Goal: Find specific page/section: Find specific page/section

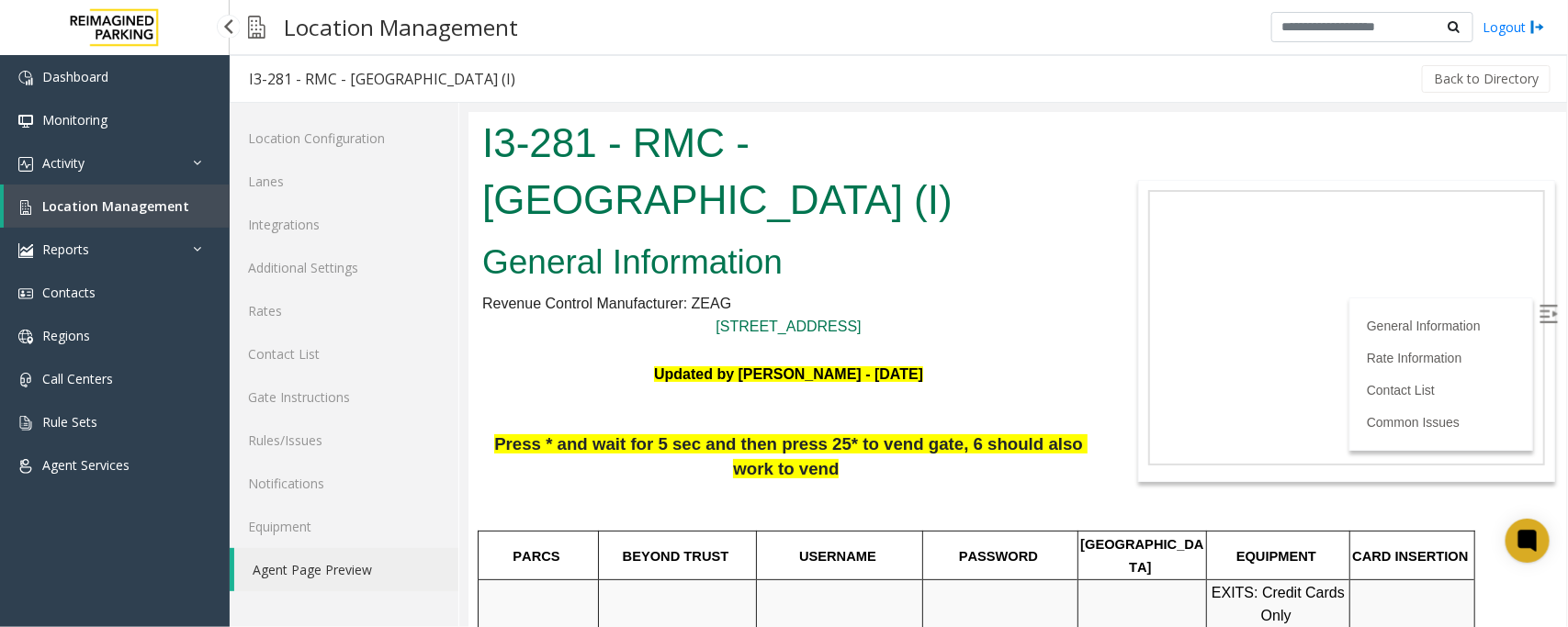
click at [87, 213] on link "Location Management" at bounding box center [117, 205] width 226 height 43
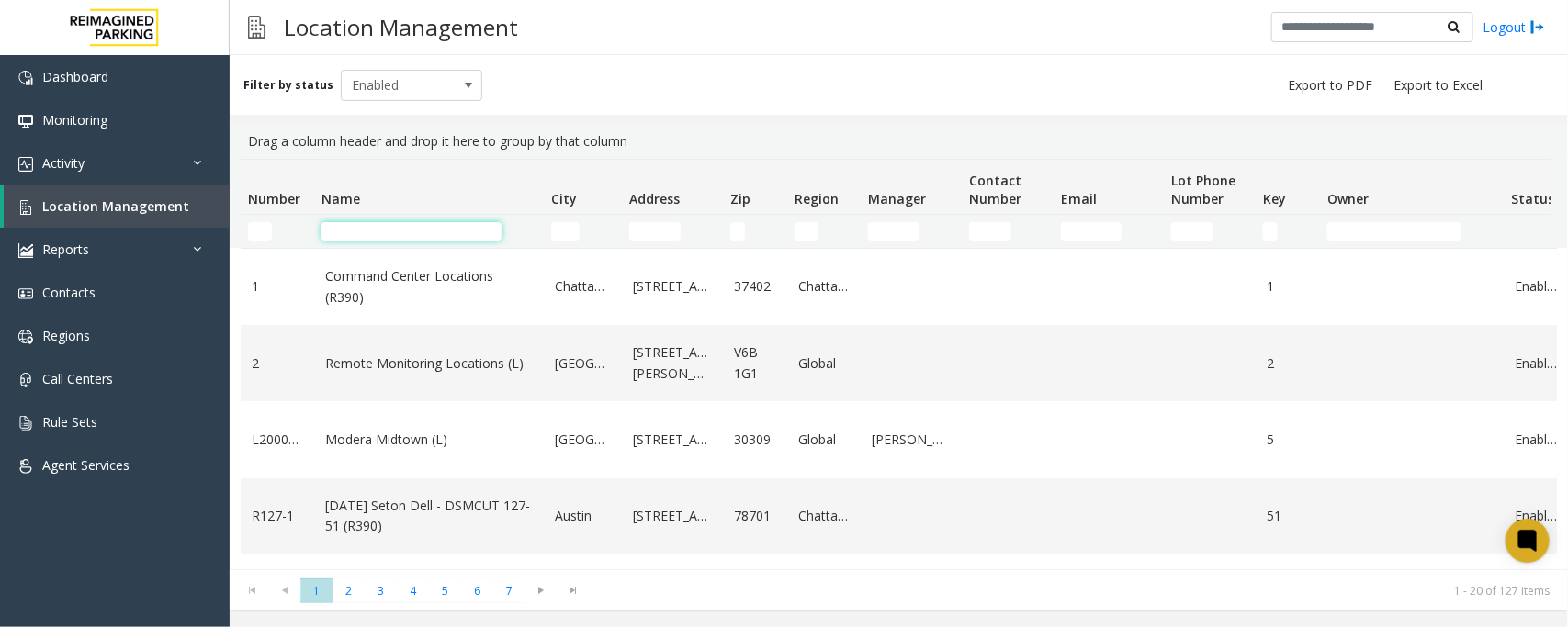
click at [369, 231] on input "Name Filter" at bounding box center [411, 231] width 180 height 18
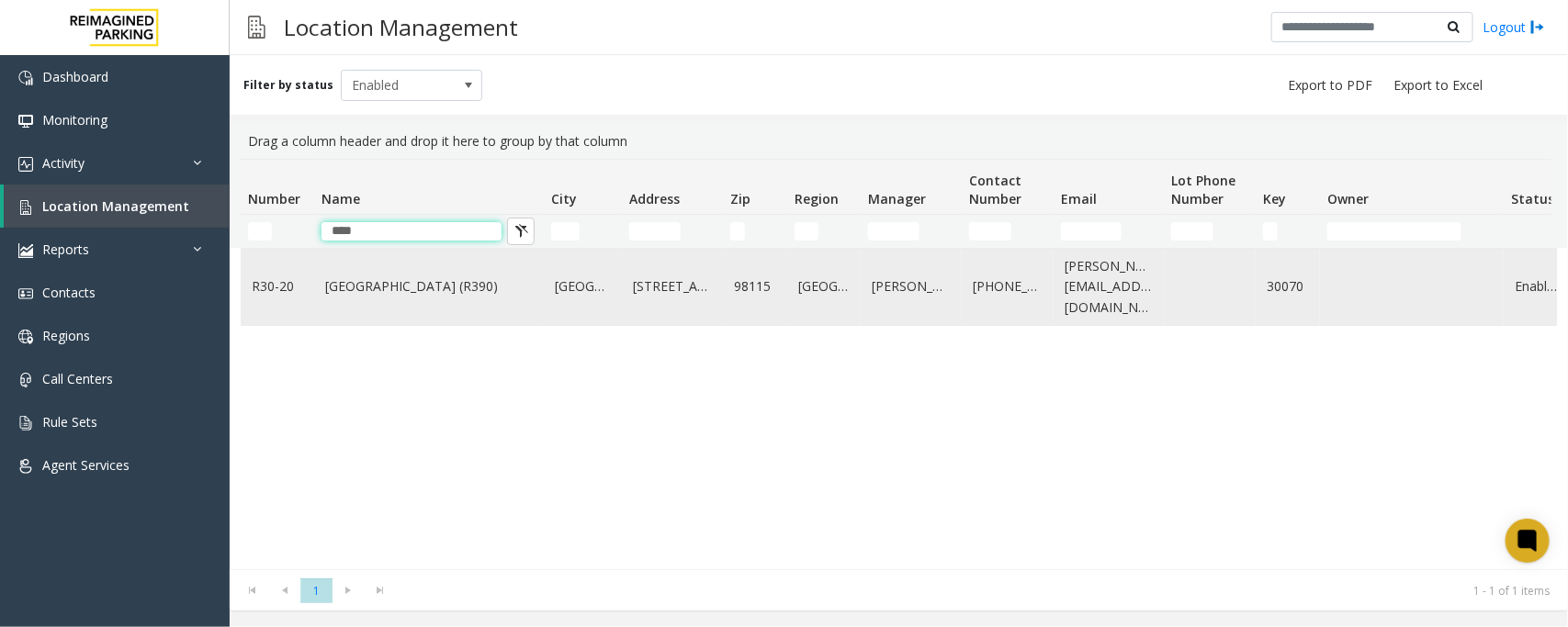
type input "****"
click at [361, 273] on td "Green Lake Village (R390)" at bounding box center [429, 286] width 230 height 76
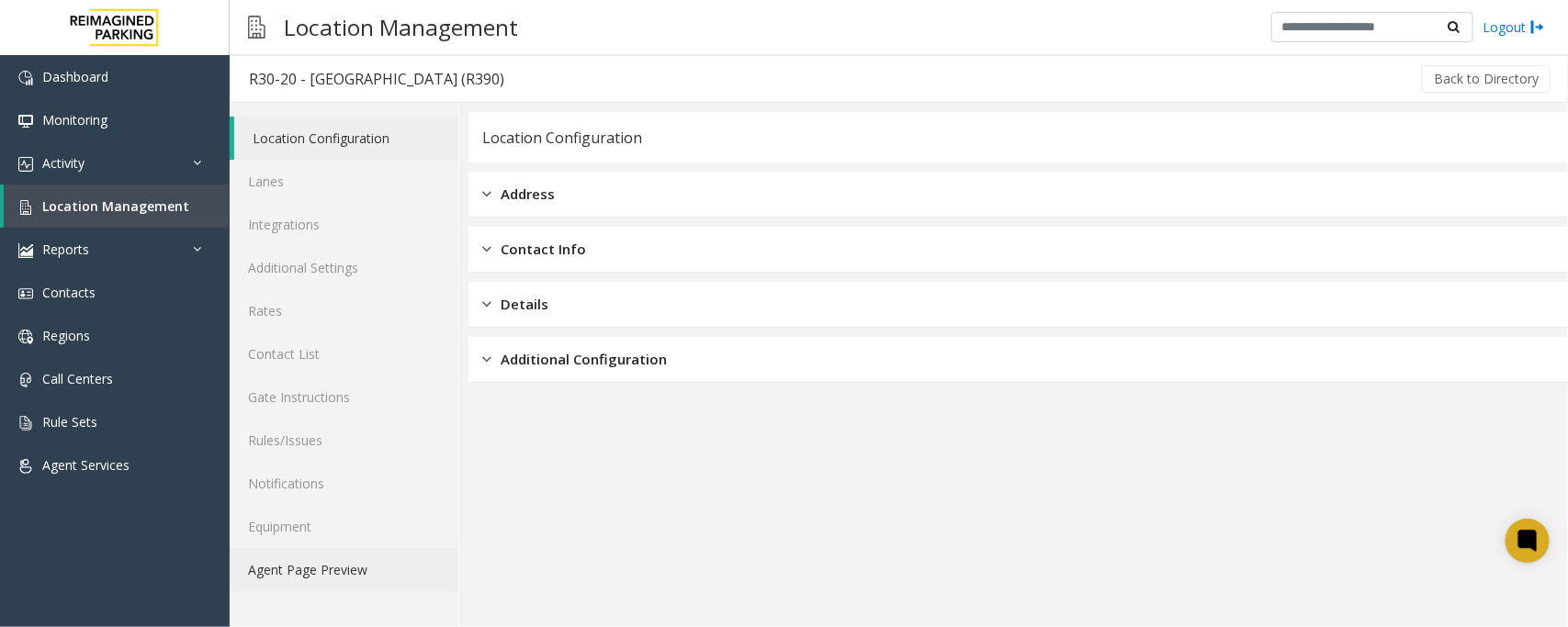
click at [344, 570] on link "Agent Page Preview" at bounding box center [344, 569] width 229 height 43
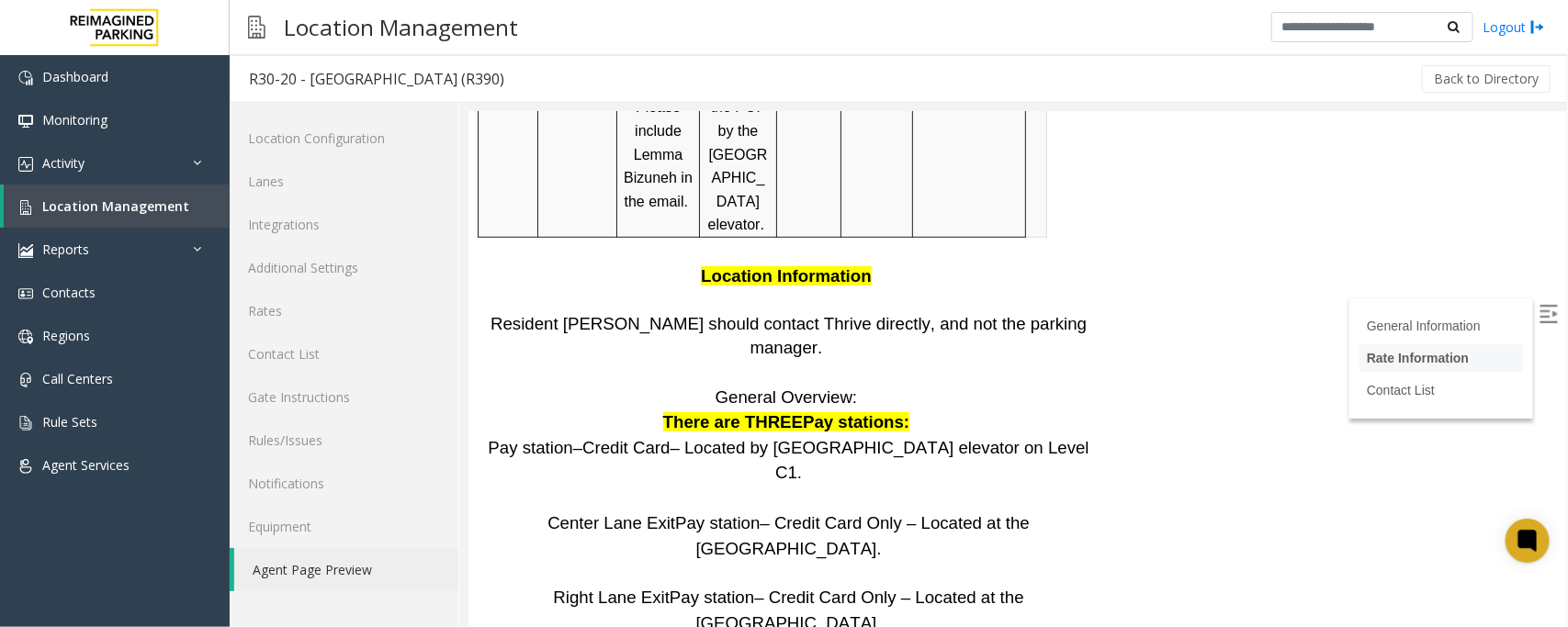
scroll to position [3730, 0]
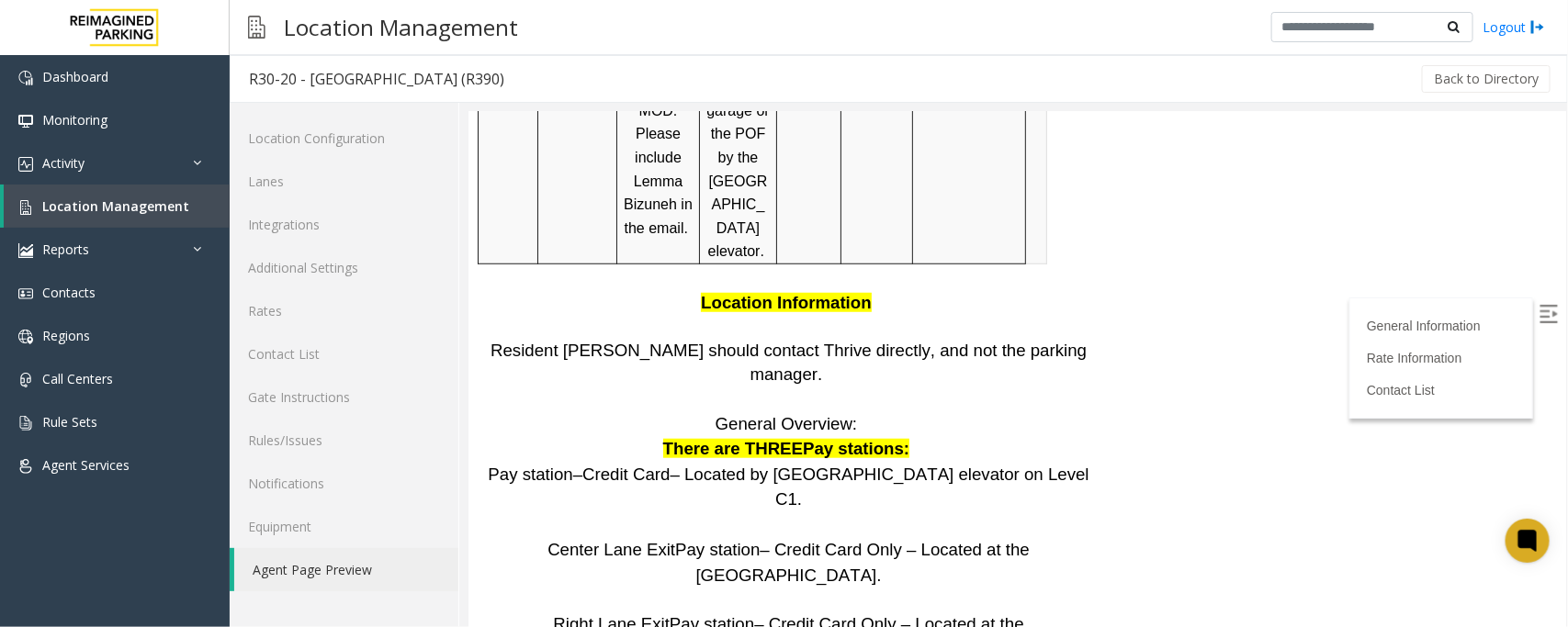
click at [1538, 304] on img at bounding box center [1547, 313] width 18 height 18
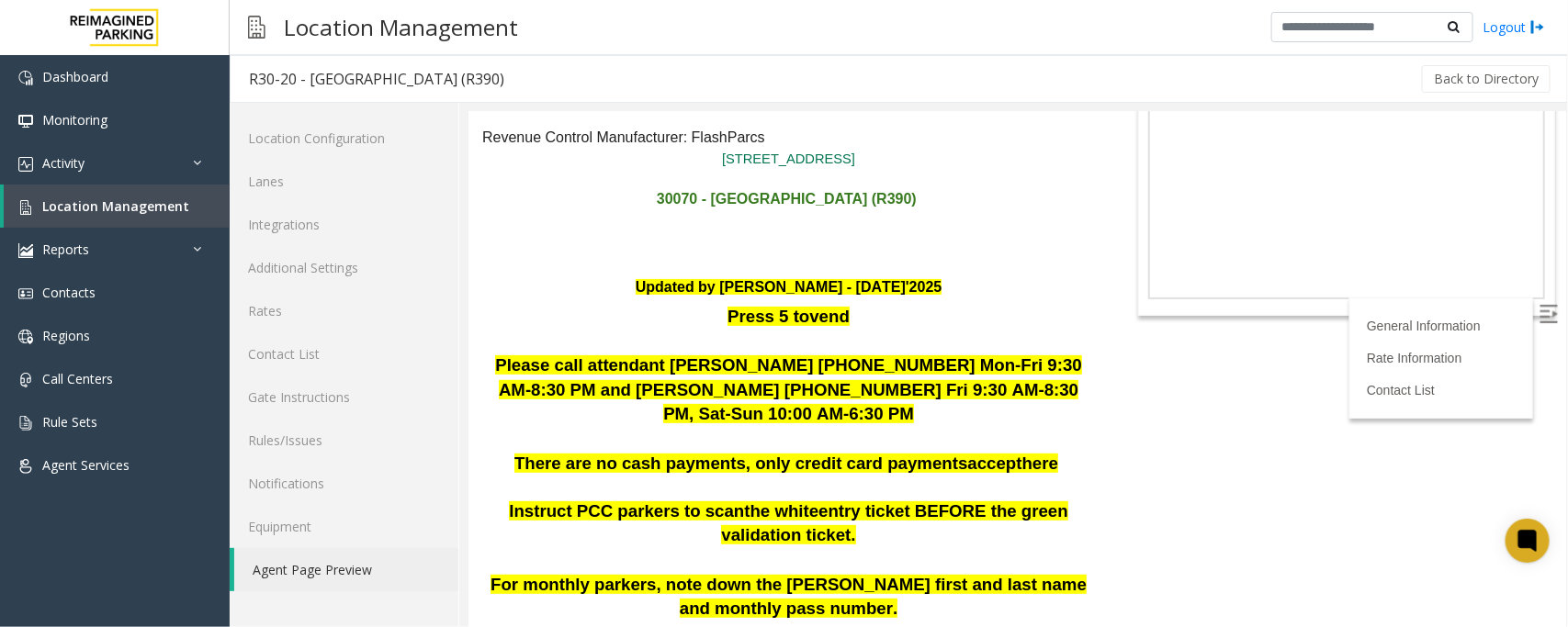
scroll to position [0, 0]
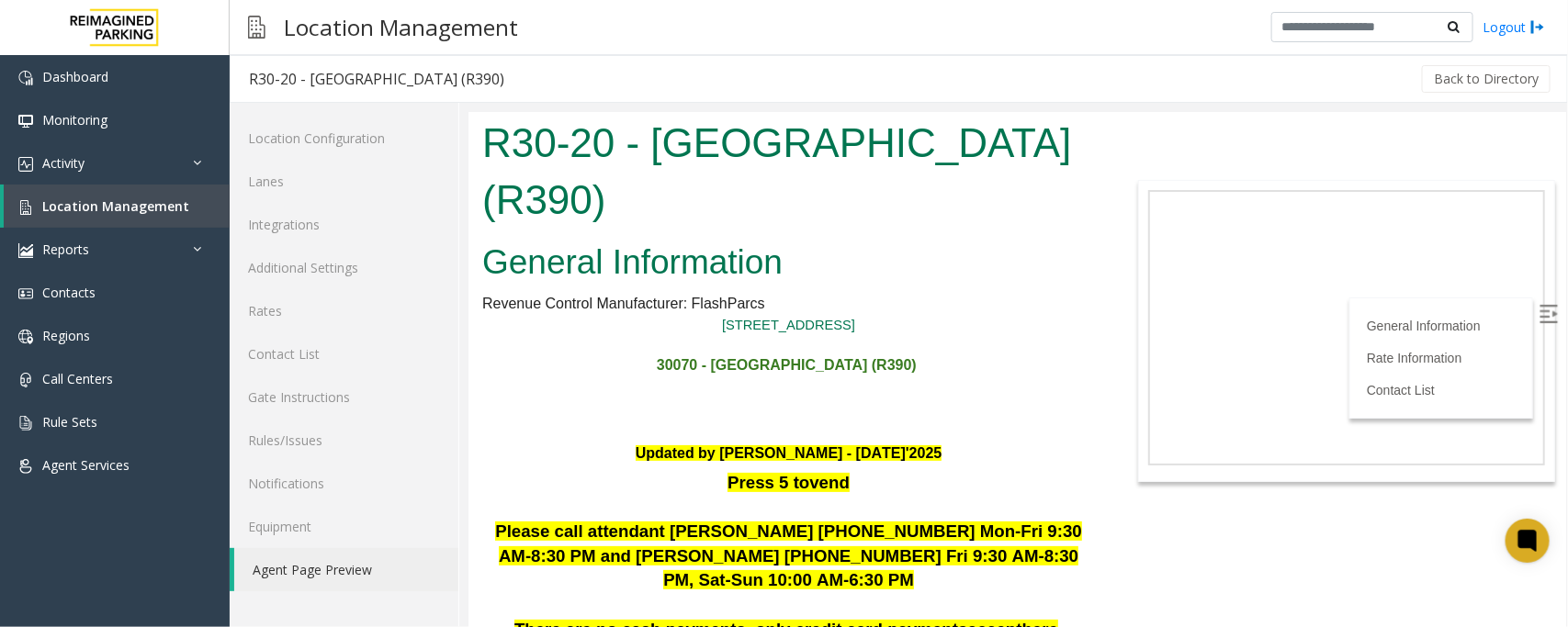
click at [1538, 309] on img at bounding box center [1547, 313] width 18 height 18
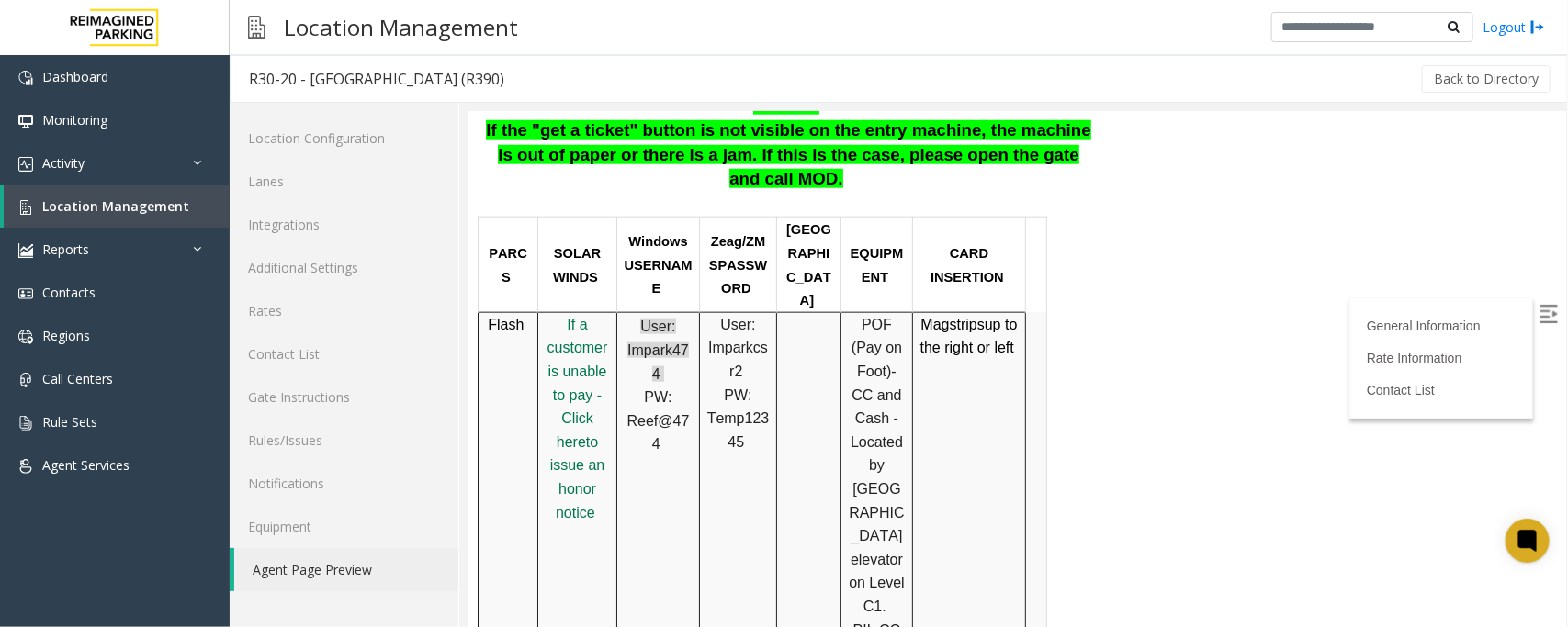
scroll to position [1033, 0]
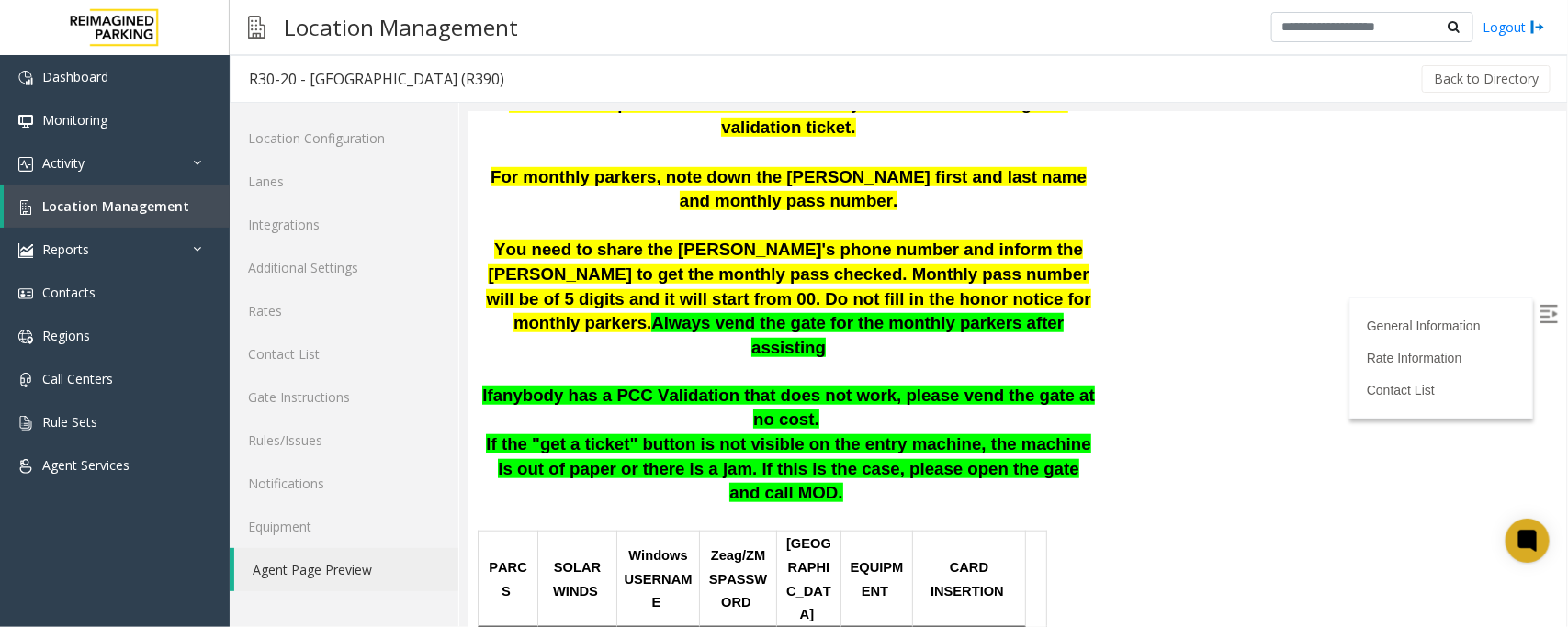
scroll to position [115, 0]
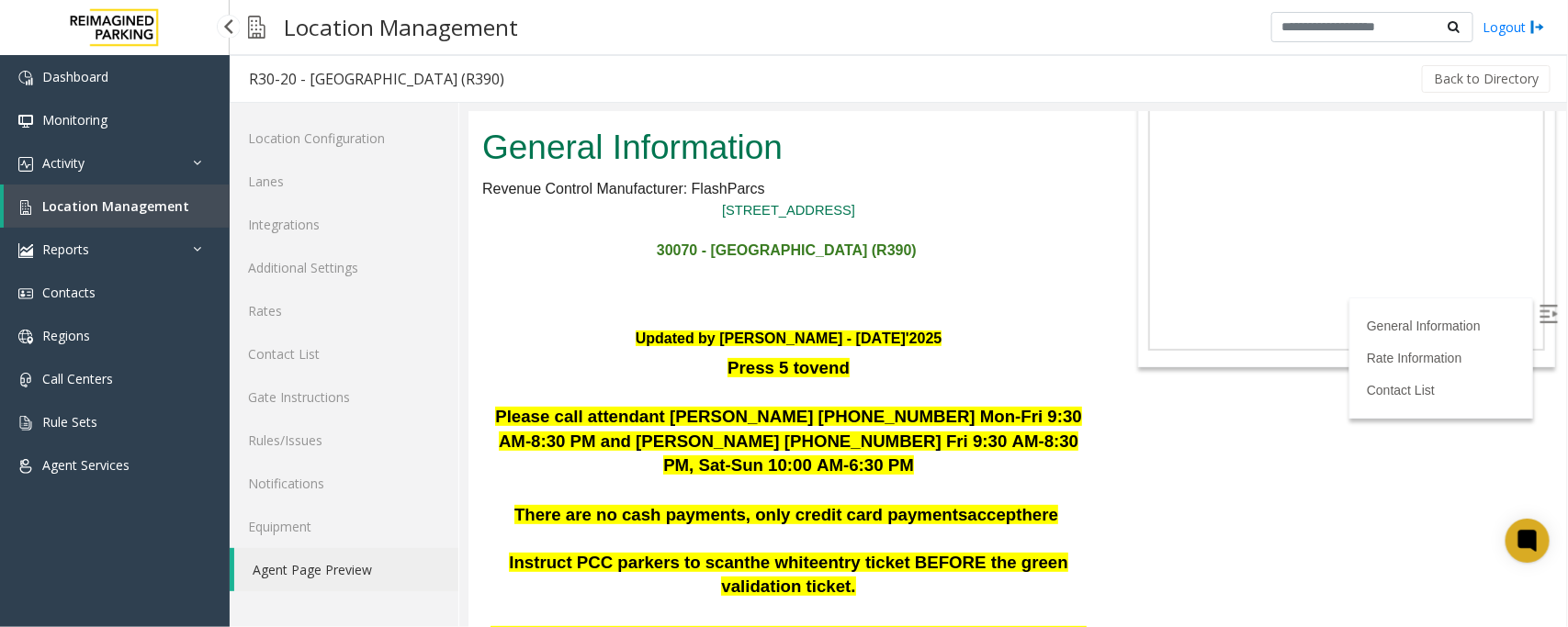
click at [183, 212] on link "Location Management" at bounding box center [117, 205] width 226 height 43
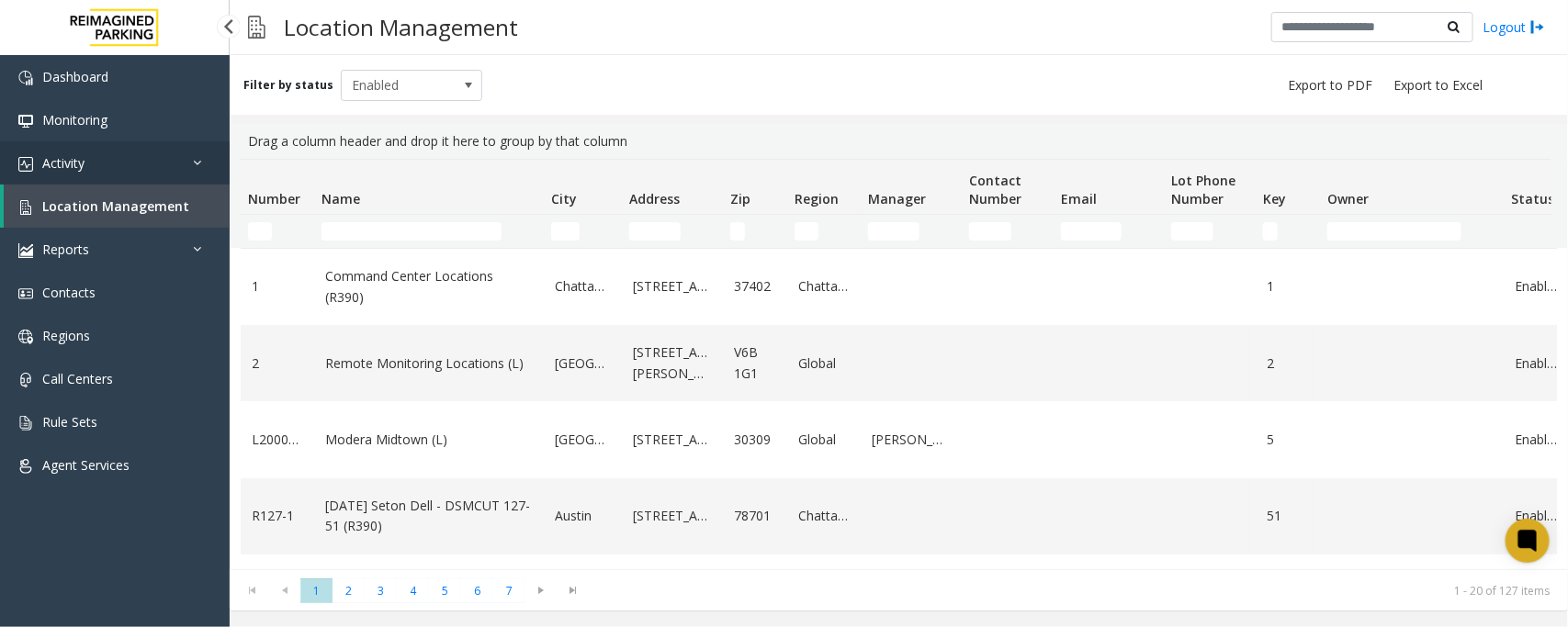
click at [193, 162] on icon at bounding box center [202, 162] width 18 height 13
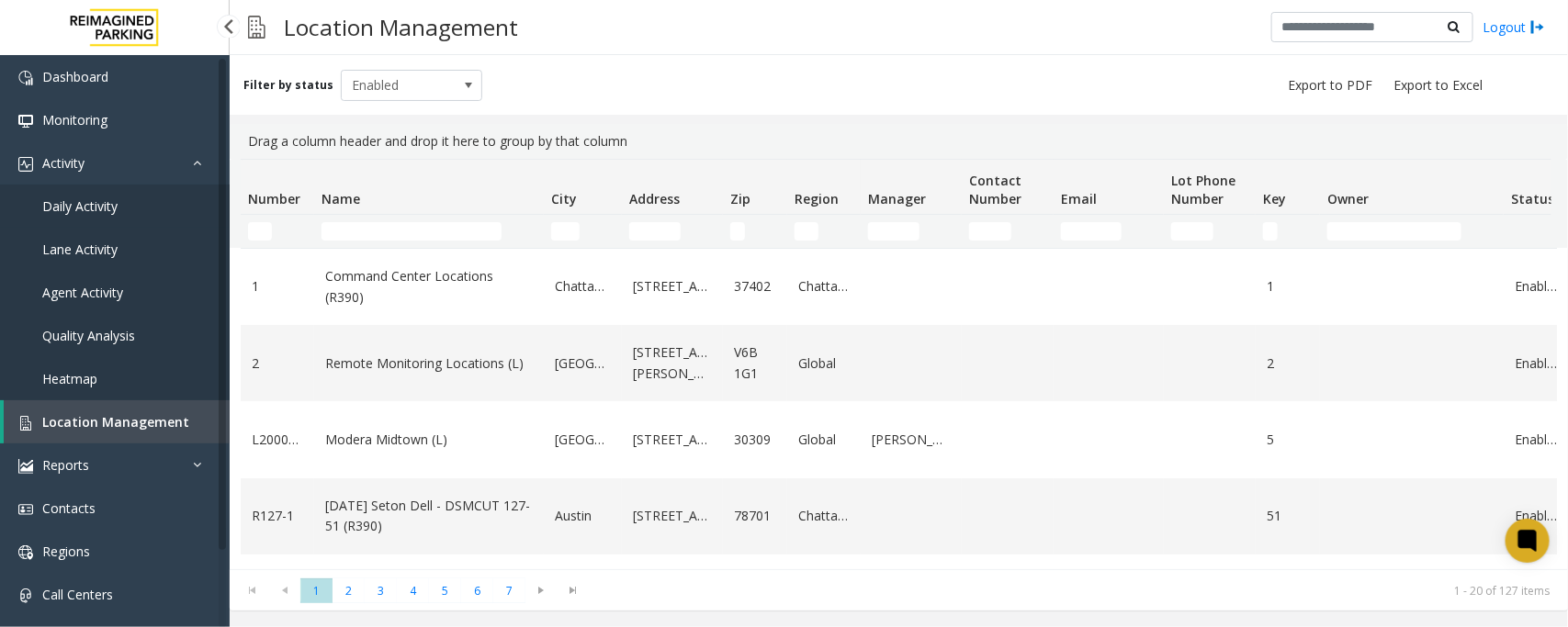
click at [83, 209] on span "Daily Activity" at bounding box center [80, 206] width 75 height 17
click at [406, 239] on input "Name Filter" at bounding box center [411, 231] width 180 height 18
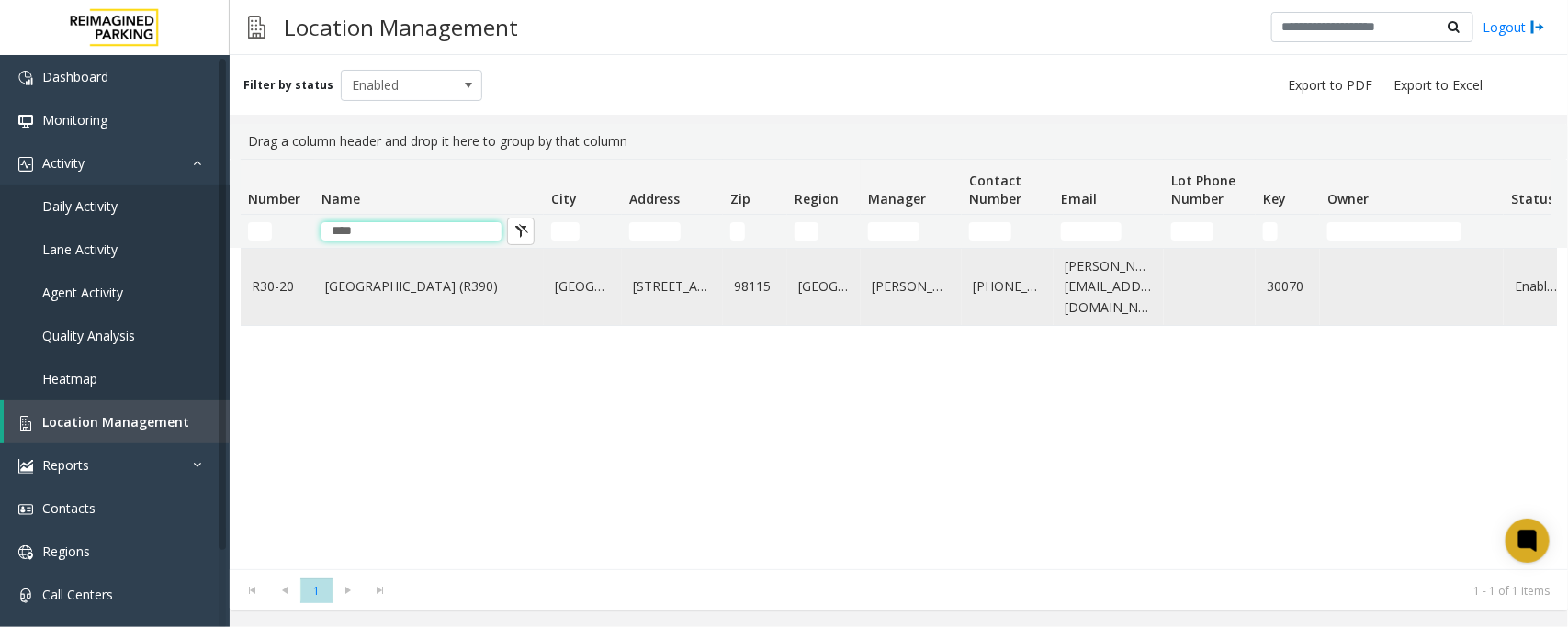
type input "****"
click at [374, 316] on td "[GEOGRAPHIC_DATA] (R390)" at bounding box center [429, 286] width 230 height 76
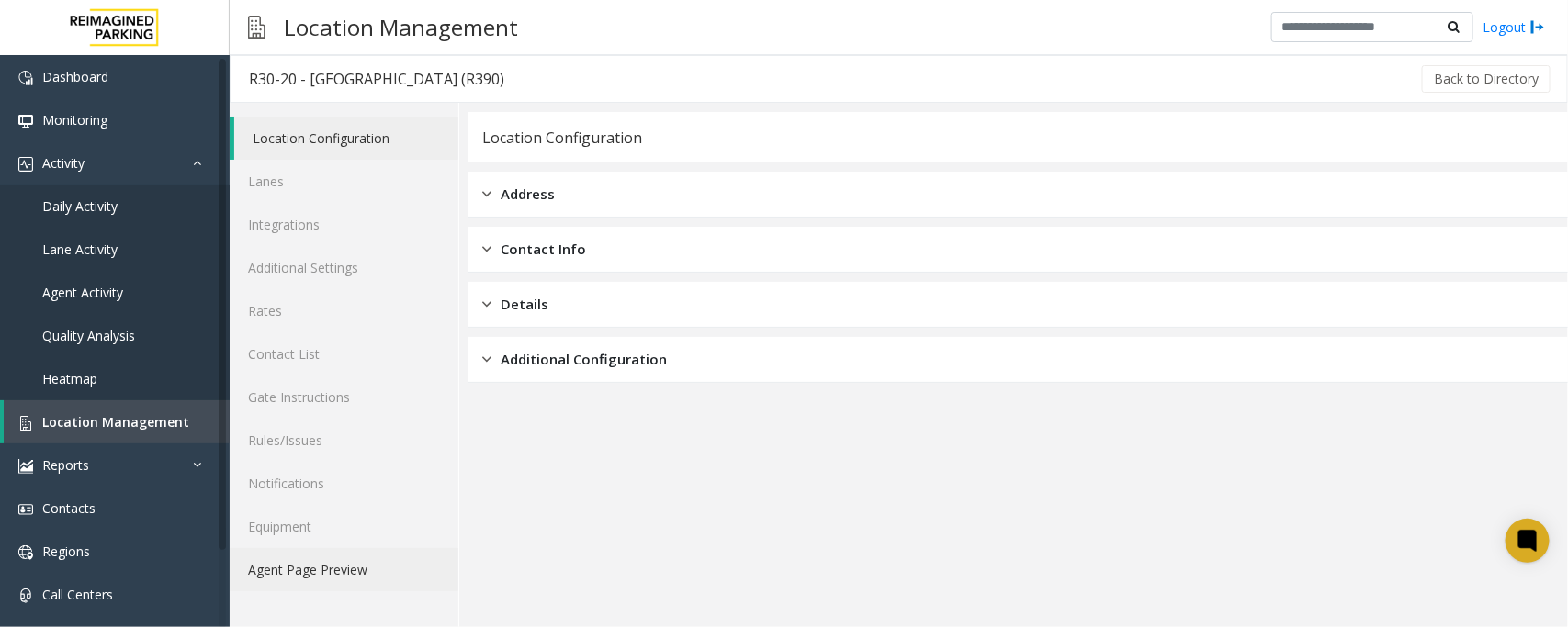
click at [314, 566] on link "Agent Page Preview" at bounding box center [344, 569] width 229 height 43
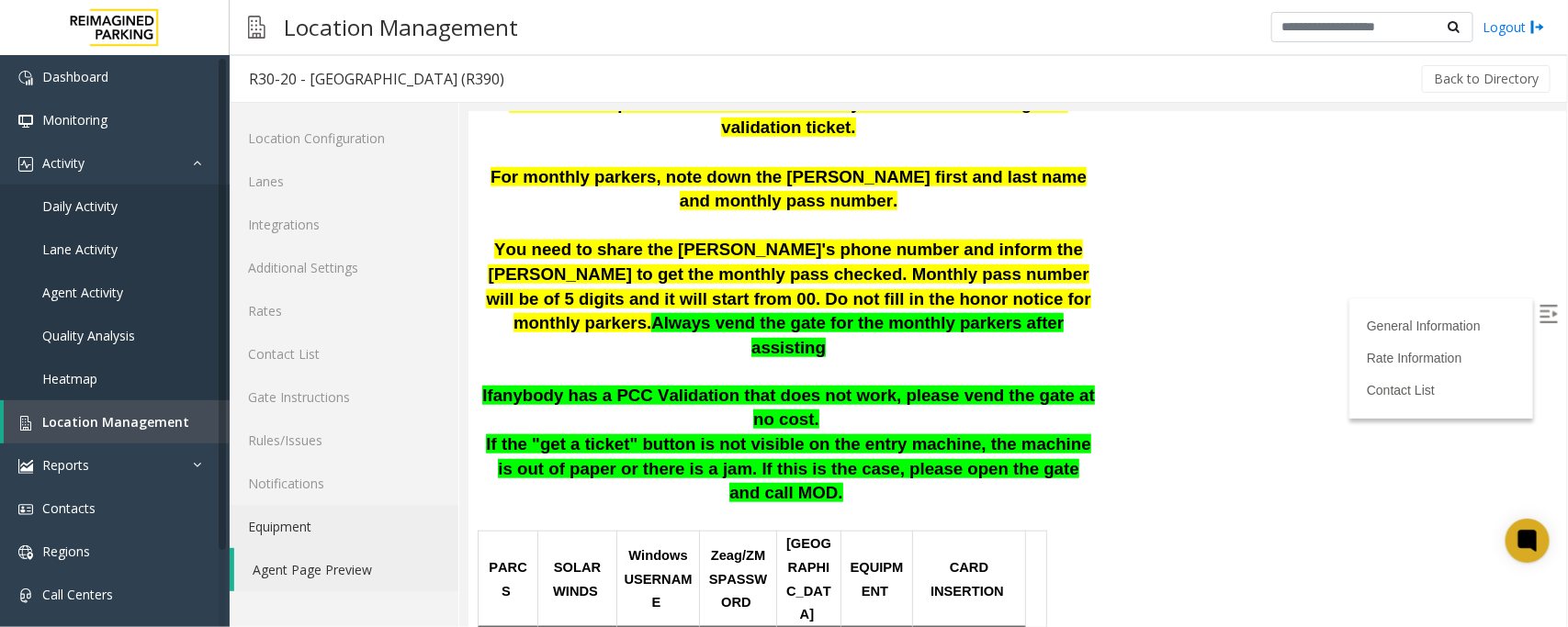
scroll to position [804, 0]
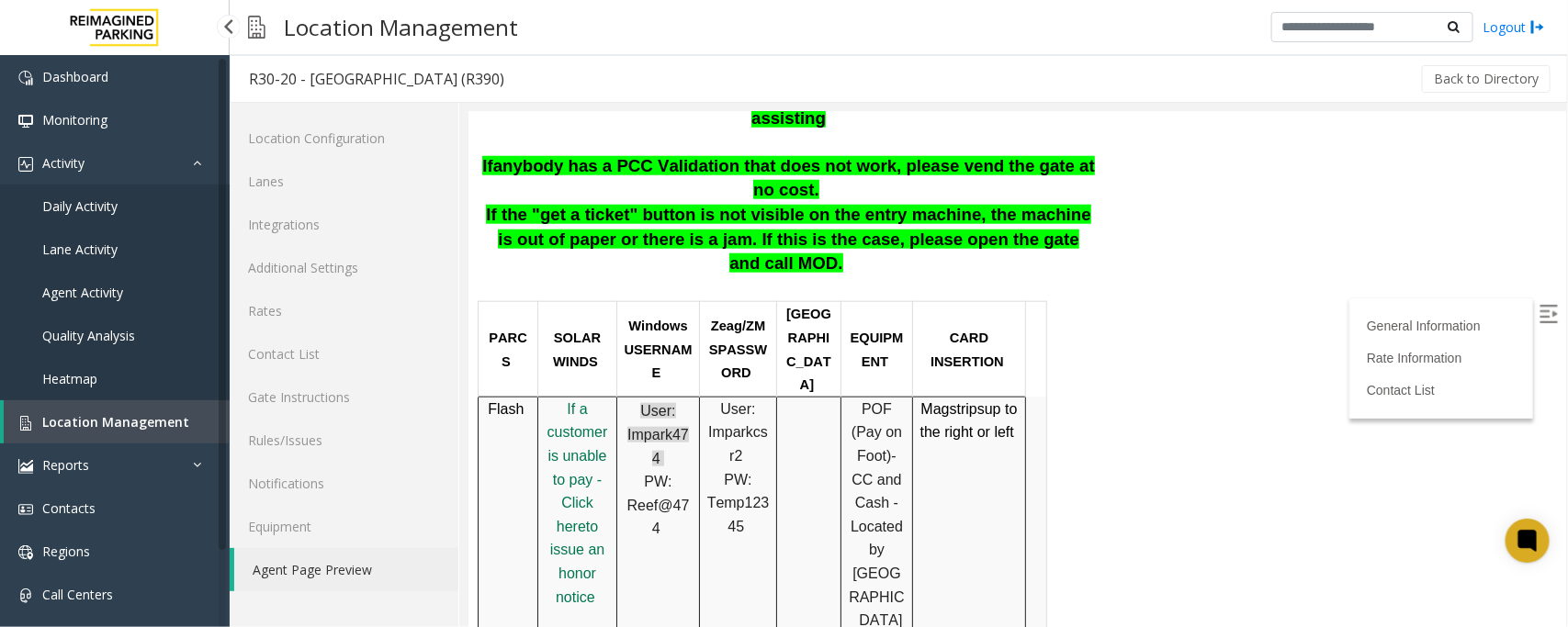
click at [71, 203] on span "Daily Activity" at bounding box center [80, 206] width 75 height 17
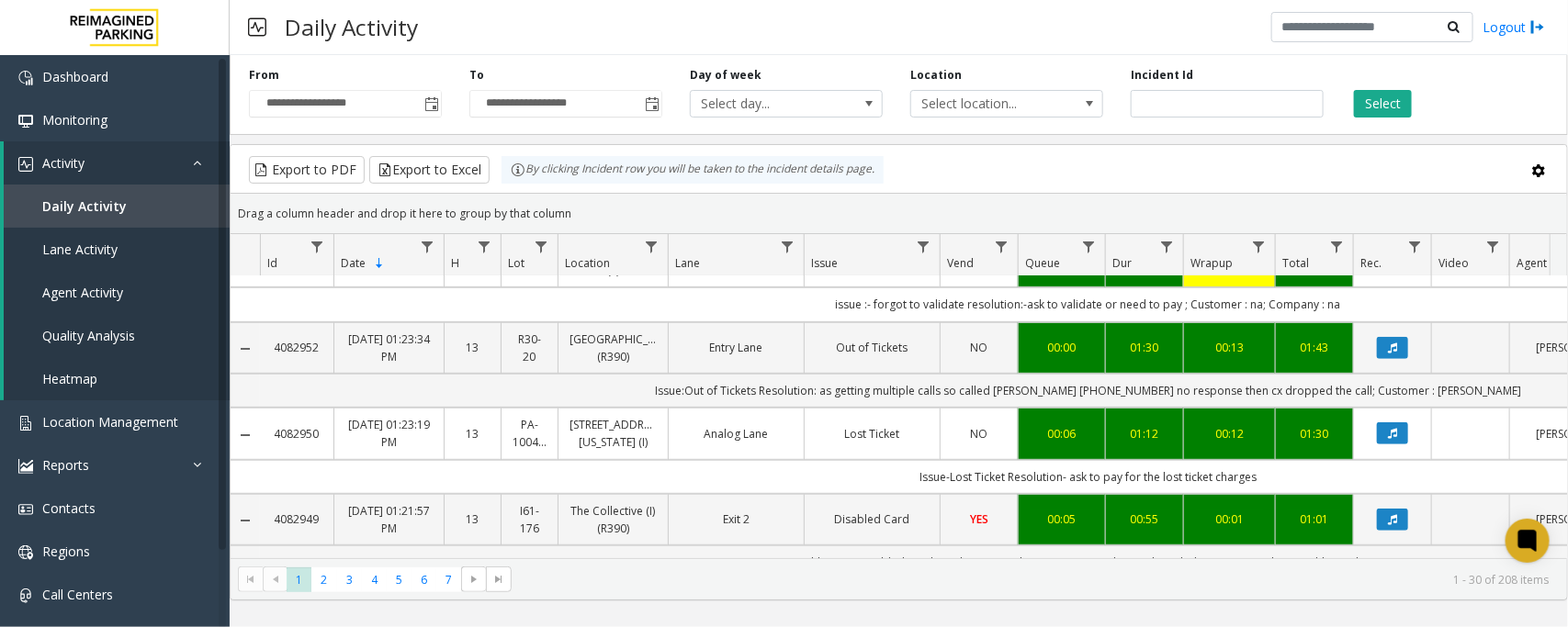
scroll to position [459, 0]
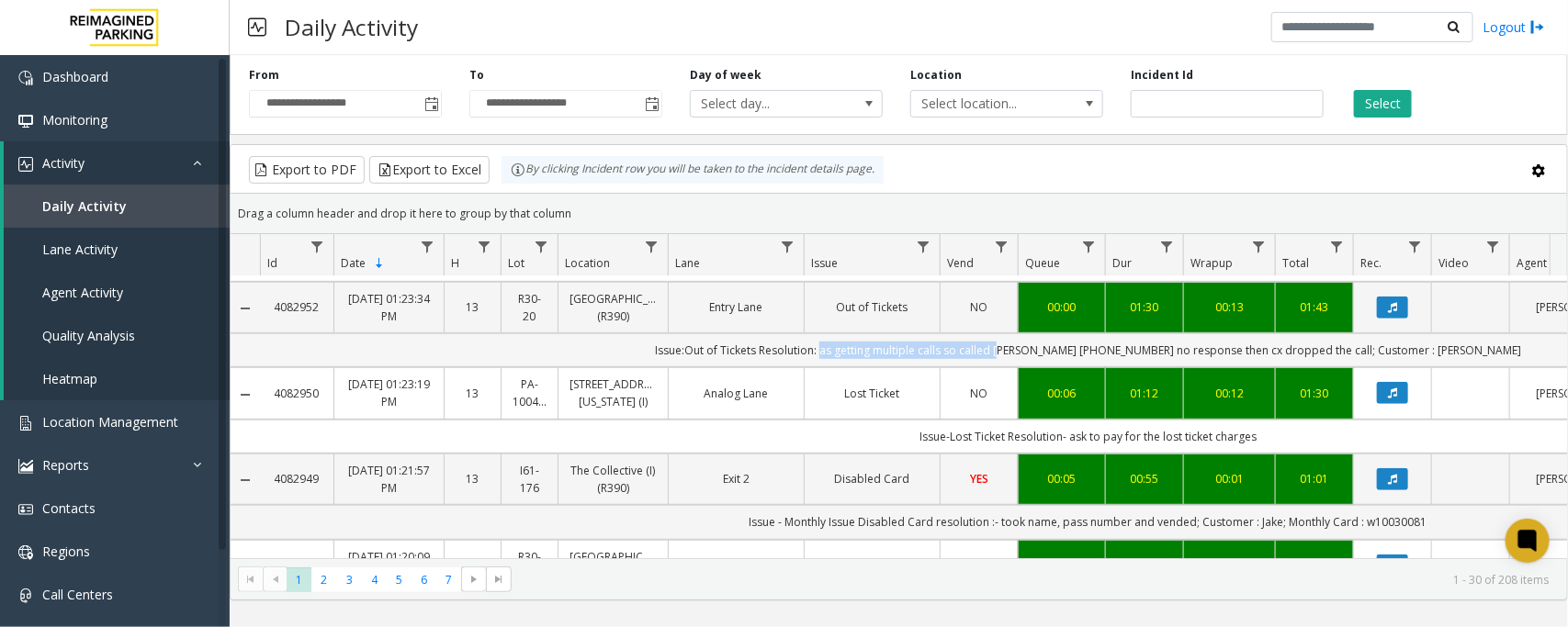
drag, startPoint x: 859, startPoint y: 356, endPoint x: 1033, endPoint y: 346, distance: 174.3
click at [1033, 346] on td "Issue:Out of Tickets Resolution: as getting multiple calls so called Serkalem T…" at bounding box center [1087, 350] width 1656 height 34
copy td "as getting multiple calls so called"
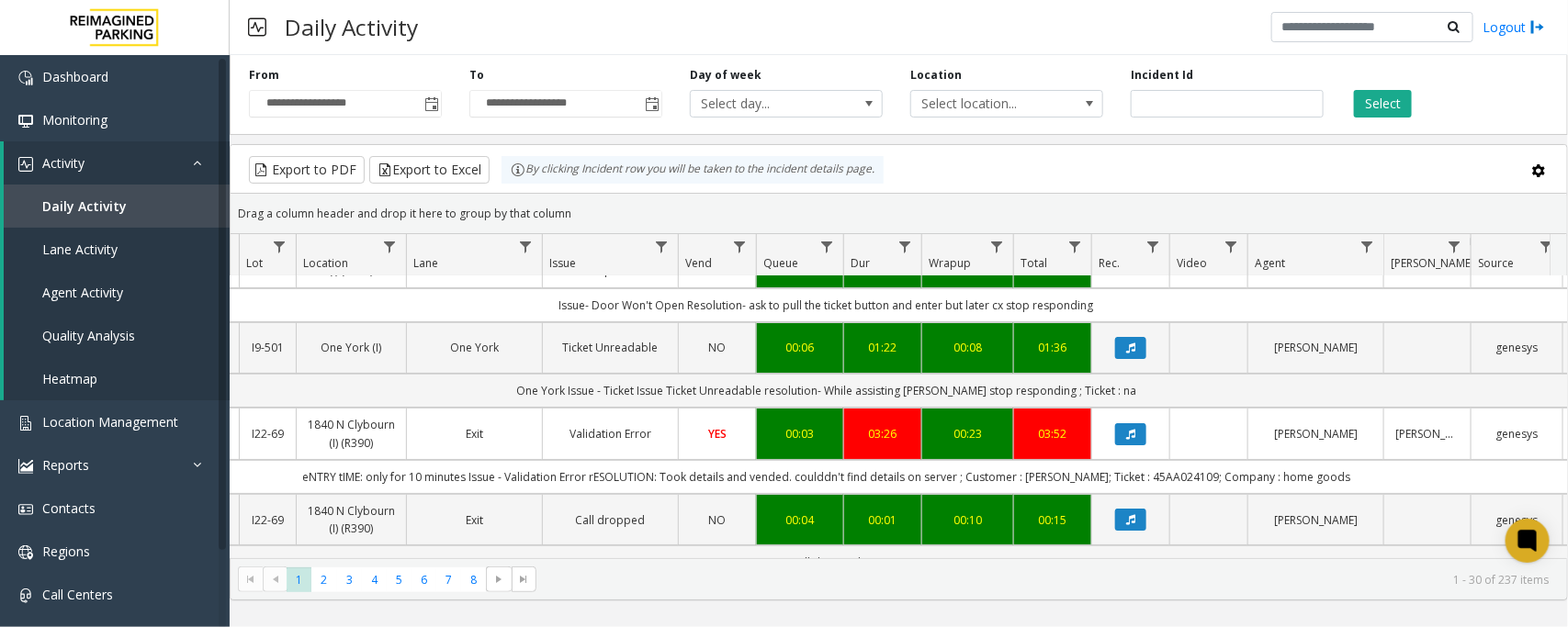
scroll to position [0, 261]
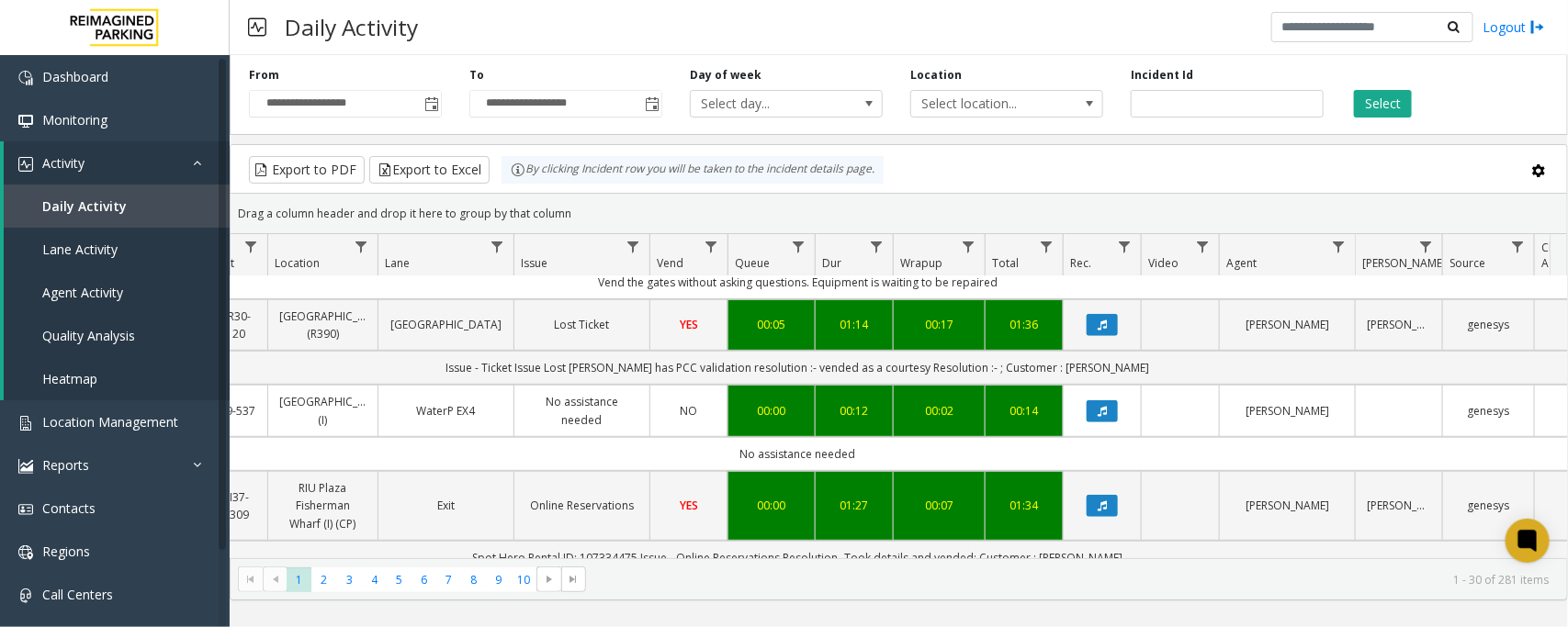
scroll to position [0, 290]
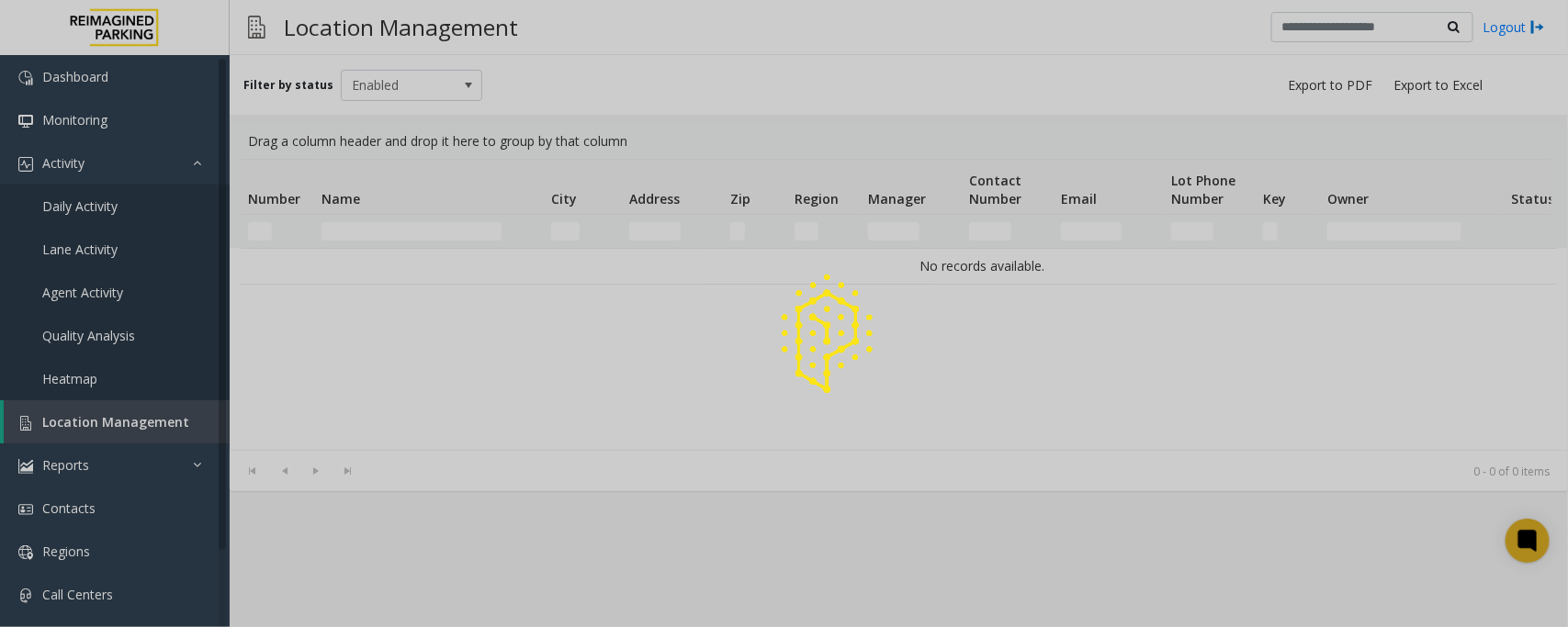
click at [428, 232] on div at bounding box center [784, 314] width 1568 height 627
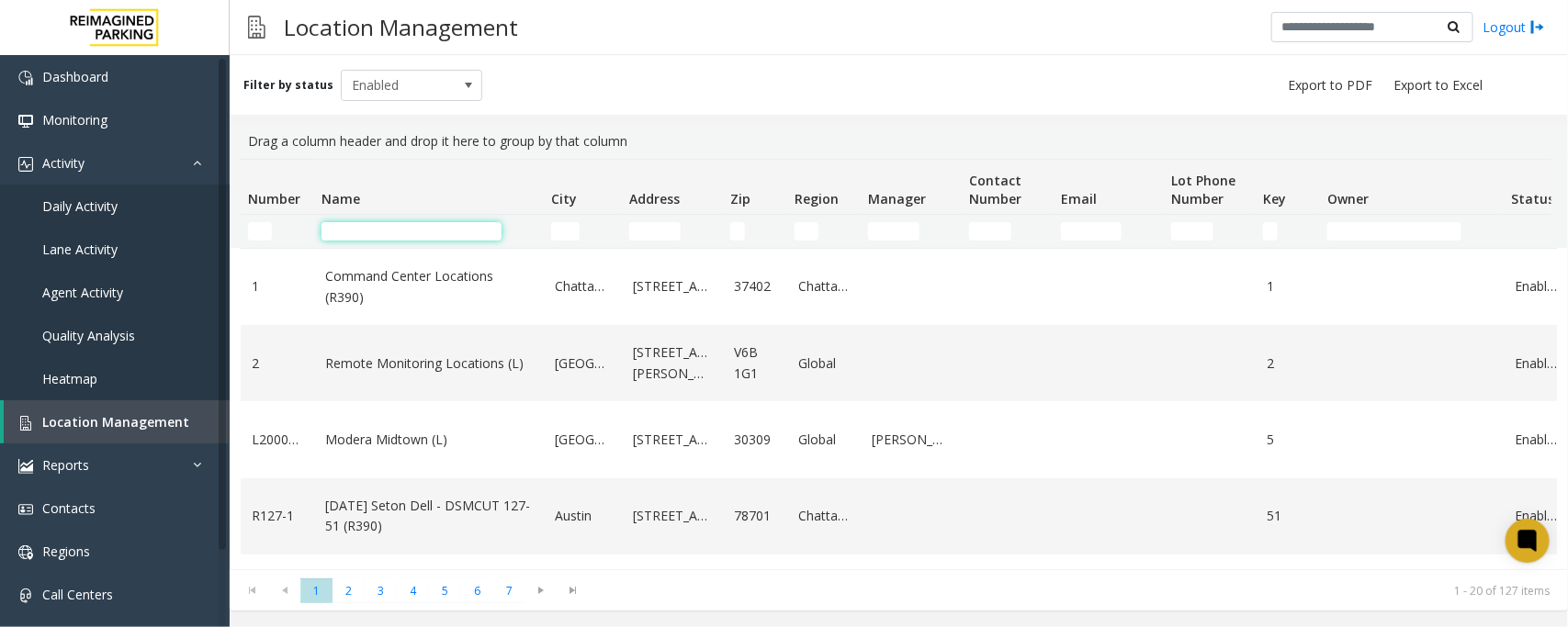
click at [428, 232] on input "Name Filter" at bounding box center [411, 231] width 180 height 18
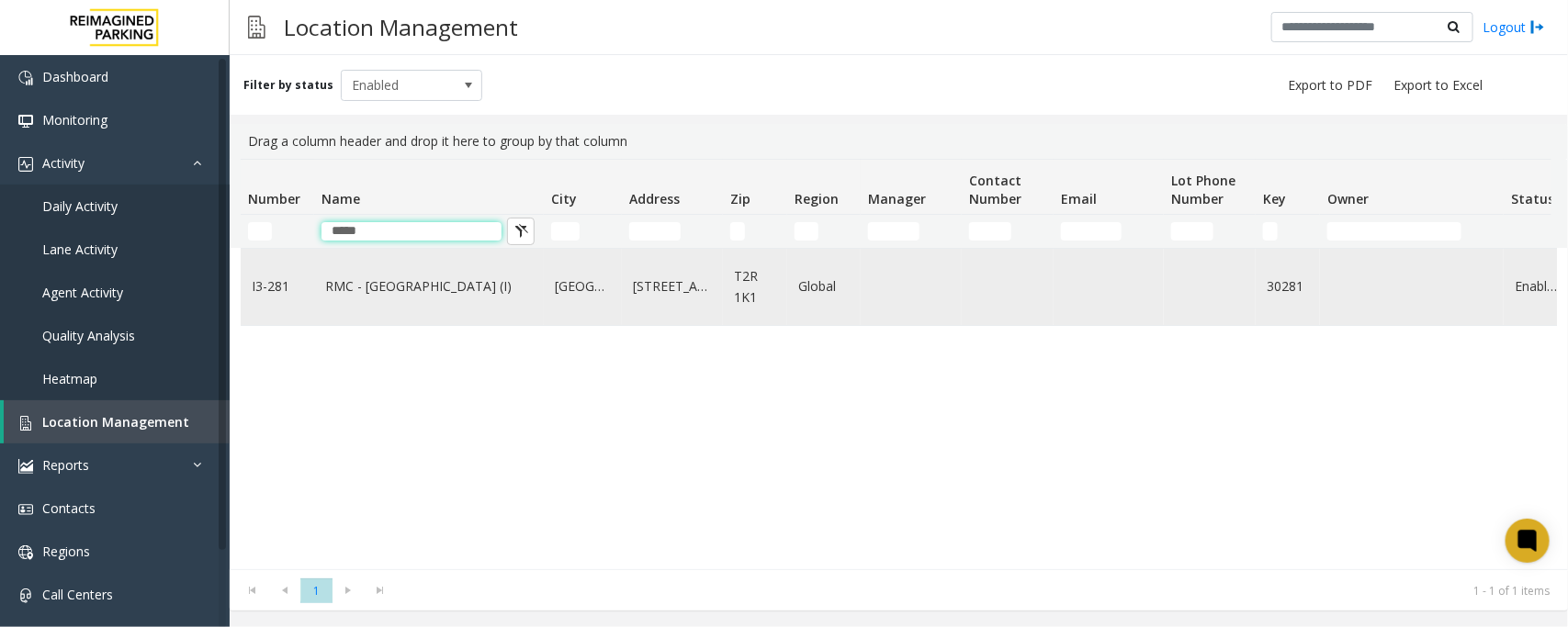
type input "*****"
click at [420, 276] on td "RMC - [GEOGRAPHIC_DATA] (I)" at bounding box center [429, 286] width 230 height 76
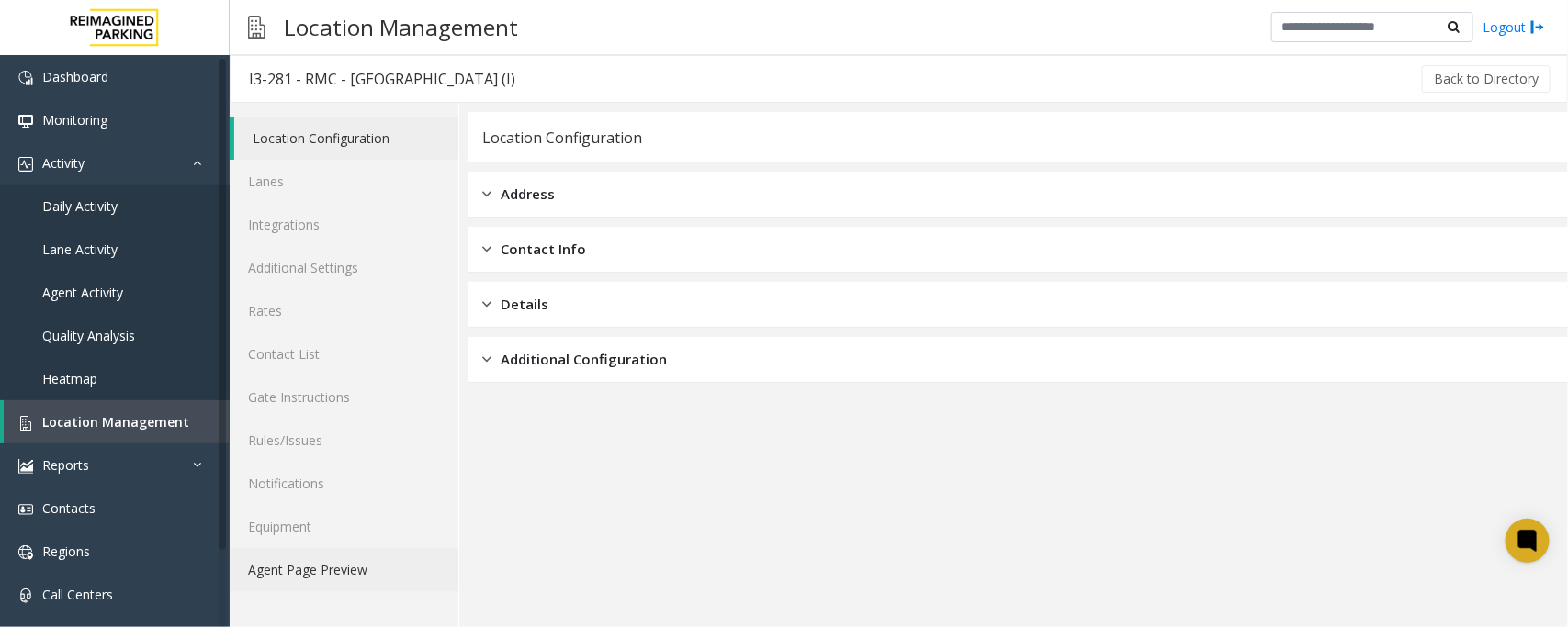
click at [286, 574] on link "Agent Page Preview" at bounding box center [344, 569] width 229 height 43
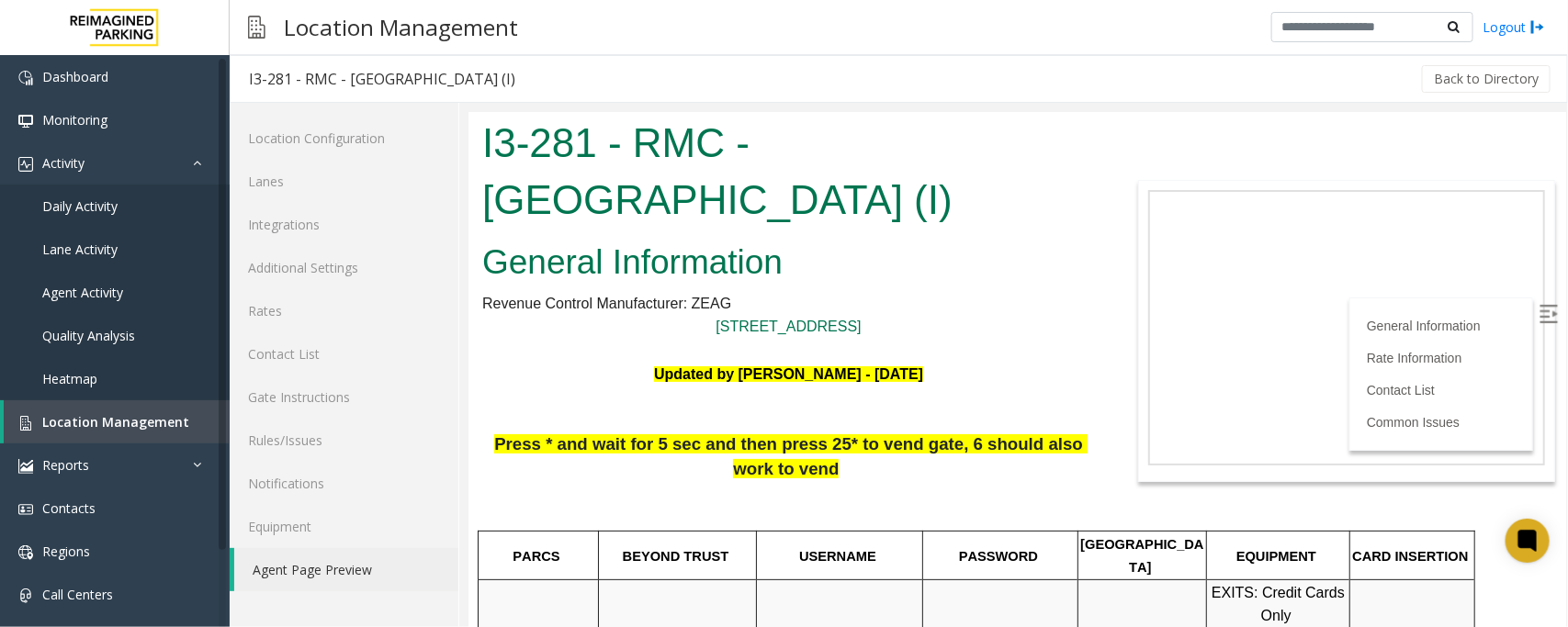
click at [1538, 314] on img at bounding box center [1547, 313] width 18 height 18
click at [103, 425] on span "Location Management" at bounding box center [116, 422] width 147 height 17
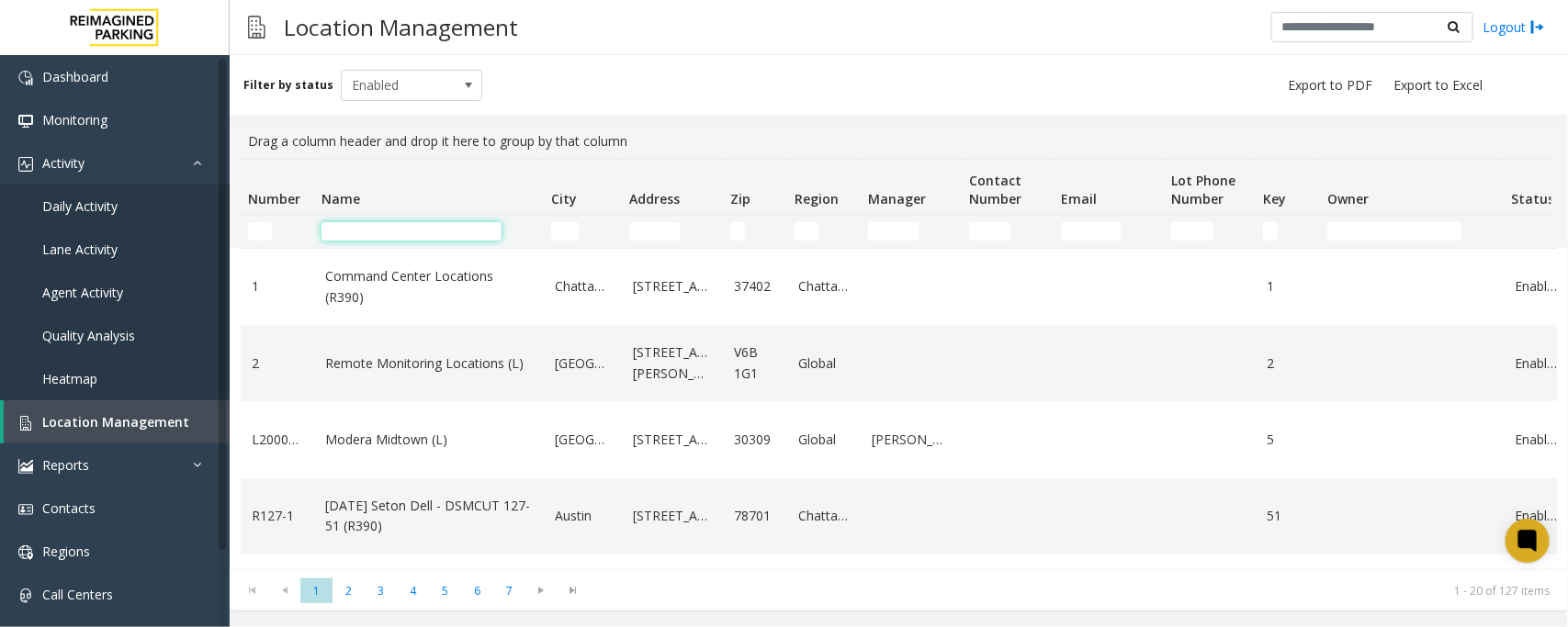
click at [405, 231] on input "Name Filter" at bounding box center [411, 231] width 180 height 18
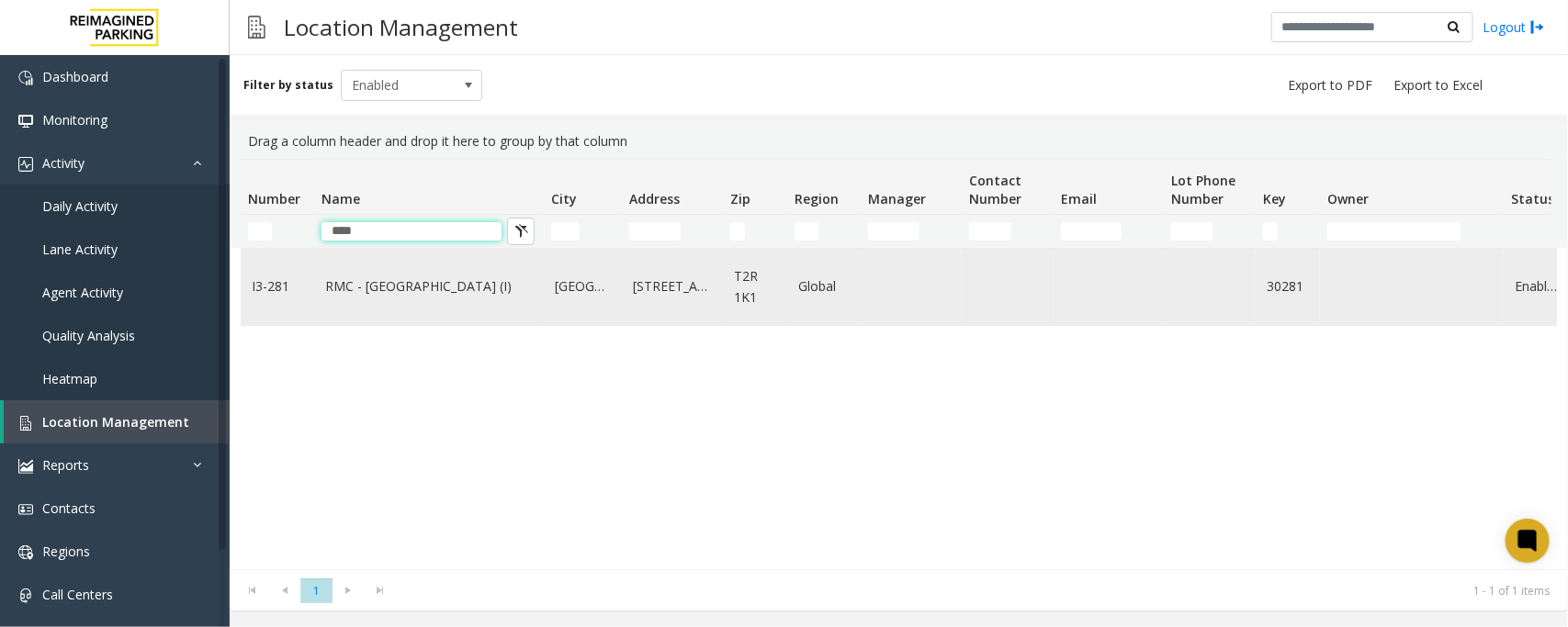
type input "****"
click at [398, 276] on td "RMC - [GEOGRAPHIC_DATA] (I)" at bounding box center [429, 286] width 230 height 76
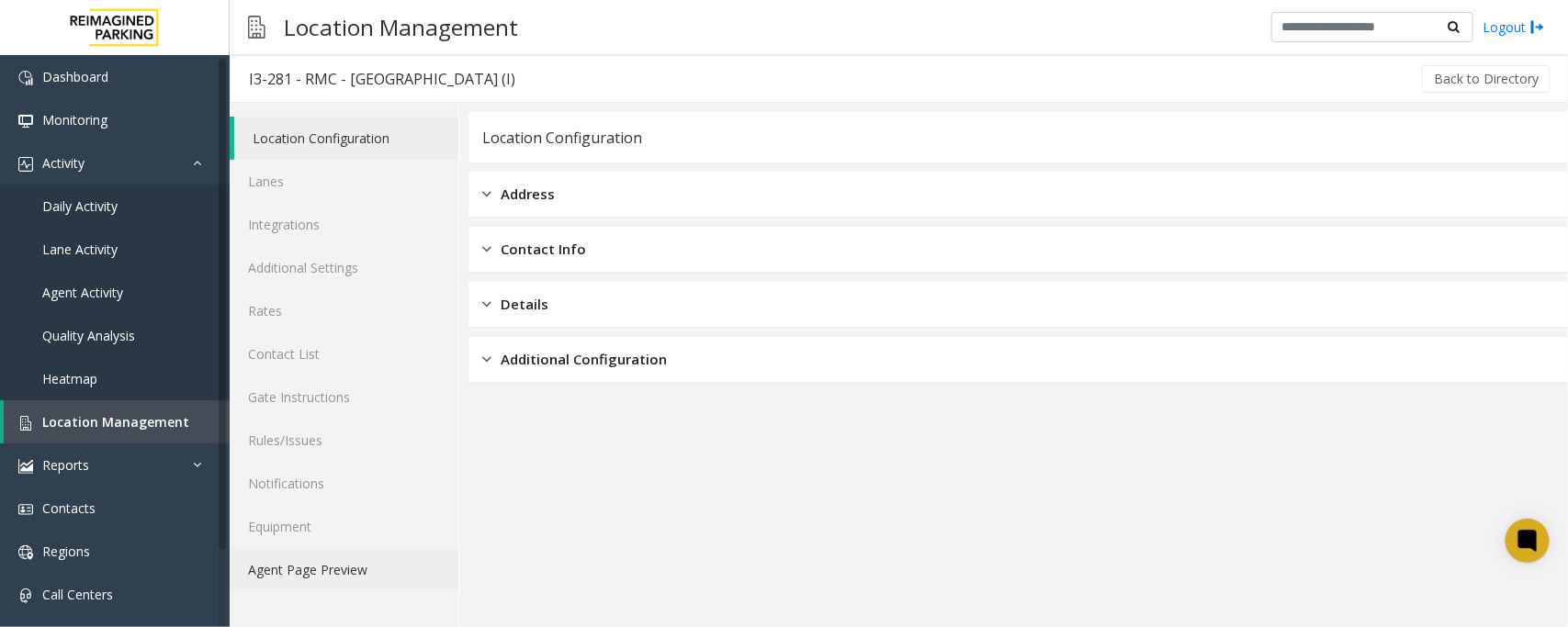
click at [391, 575] on link "Agent Page Preview" at bounding box center [344, 569] width 229 height 43
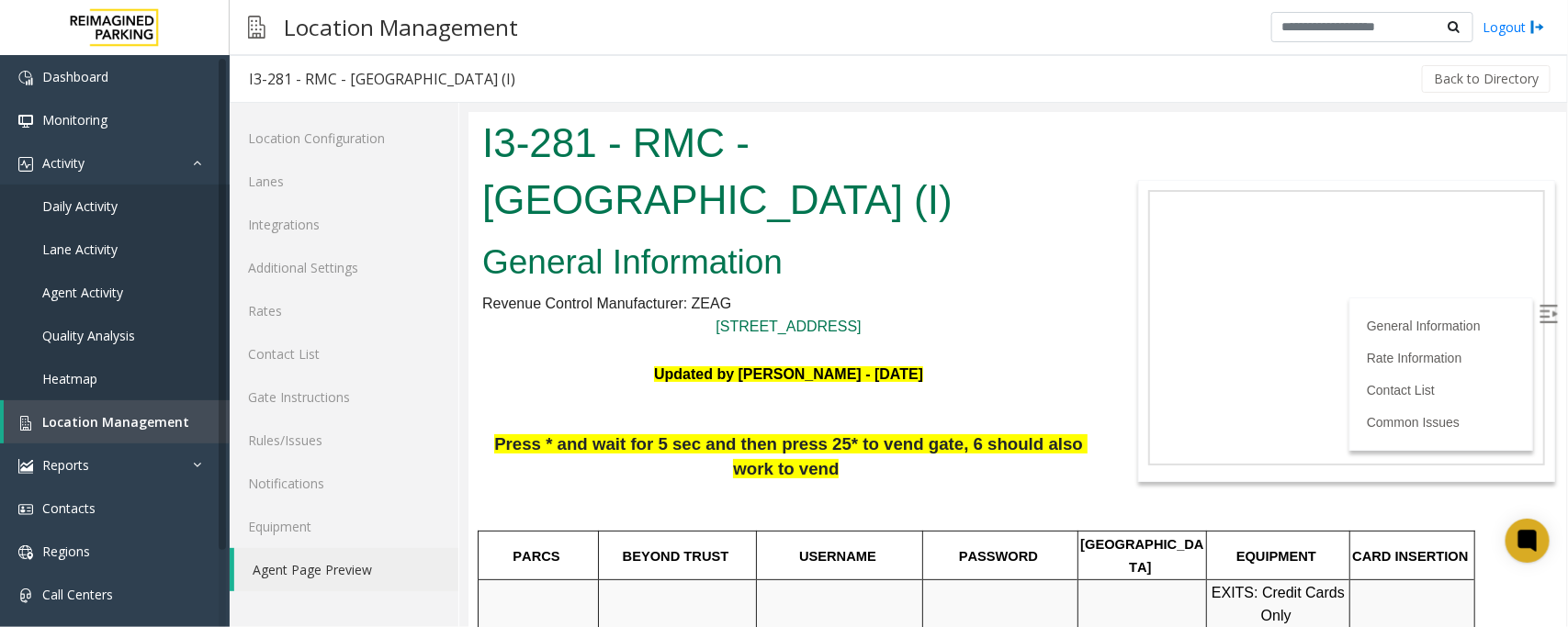
scroll to position [1607, 0]
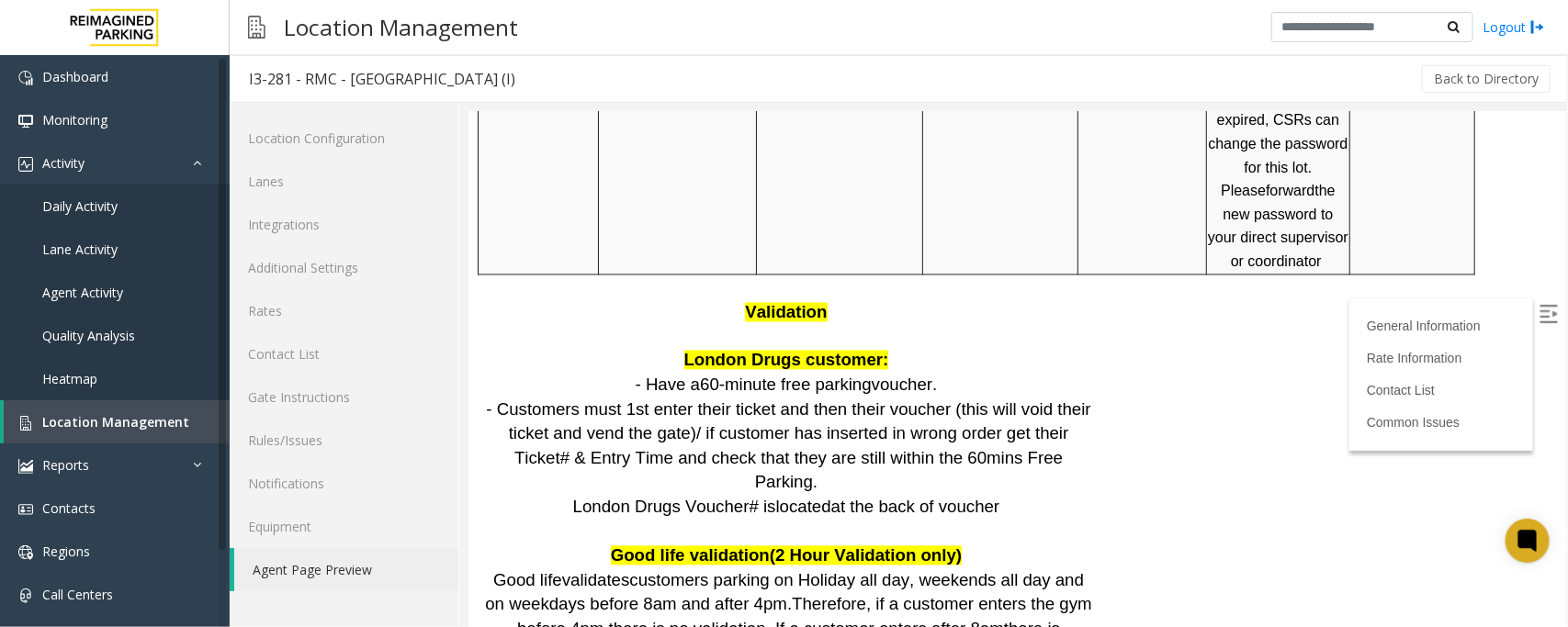
click at [1538, 310] on img at bounding box center [1547, 313] width 18 height 18
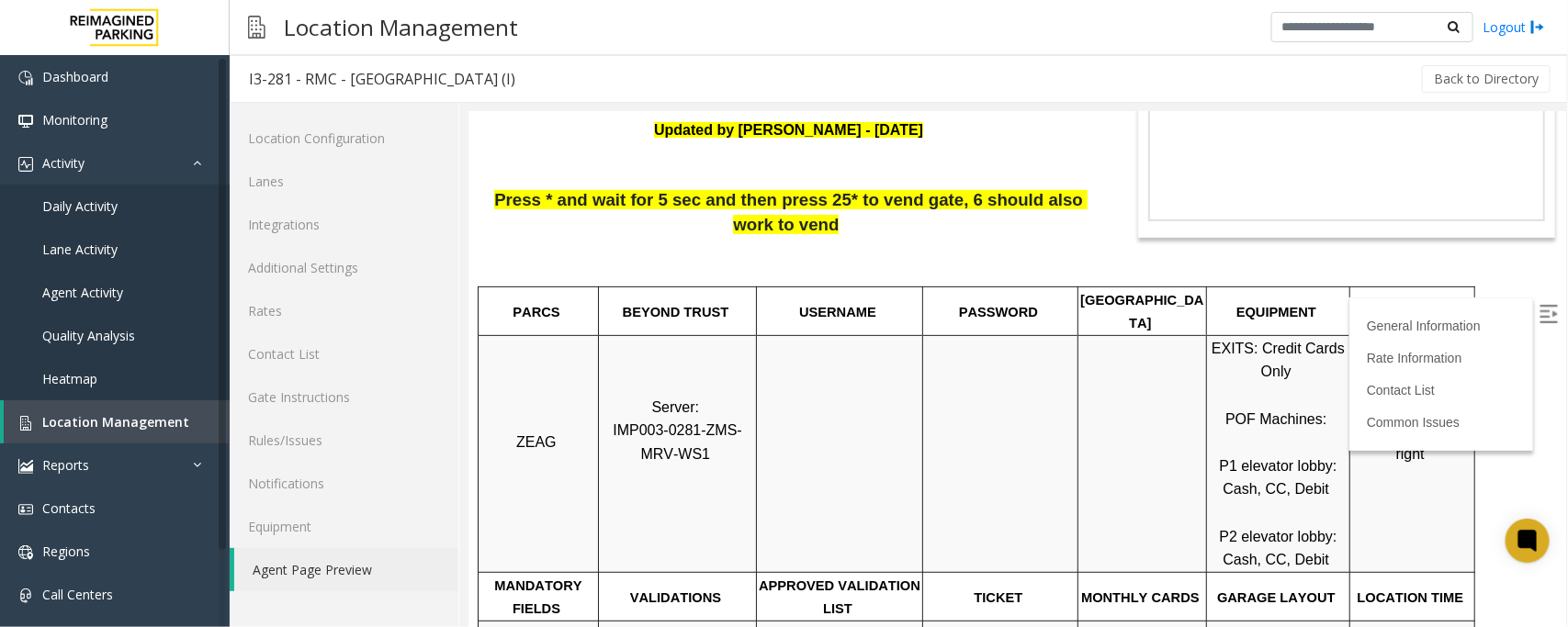
scroll to position [0, 0]
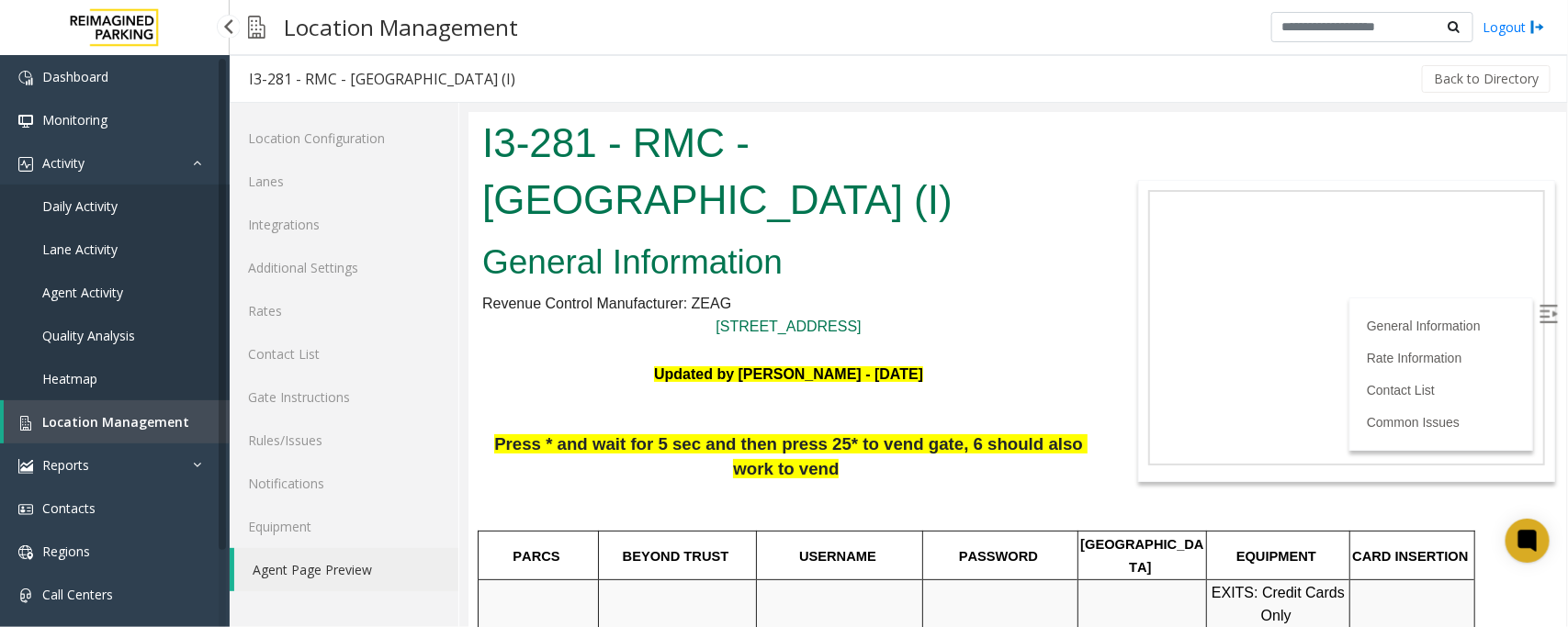
click at [69, 424] on span "Location Management" at bounding box center [116, 422] width 147 height 17
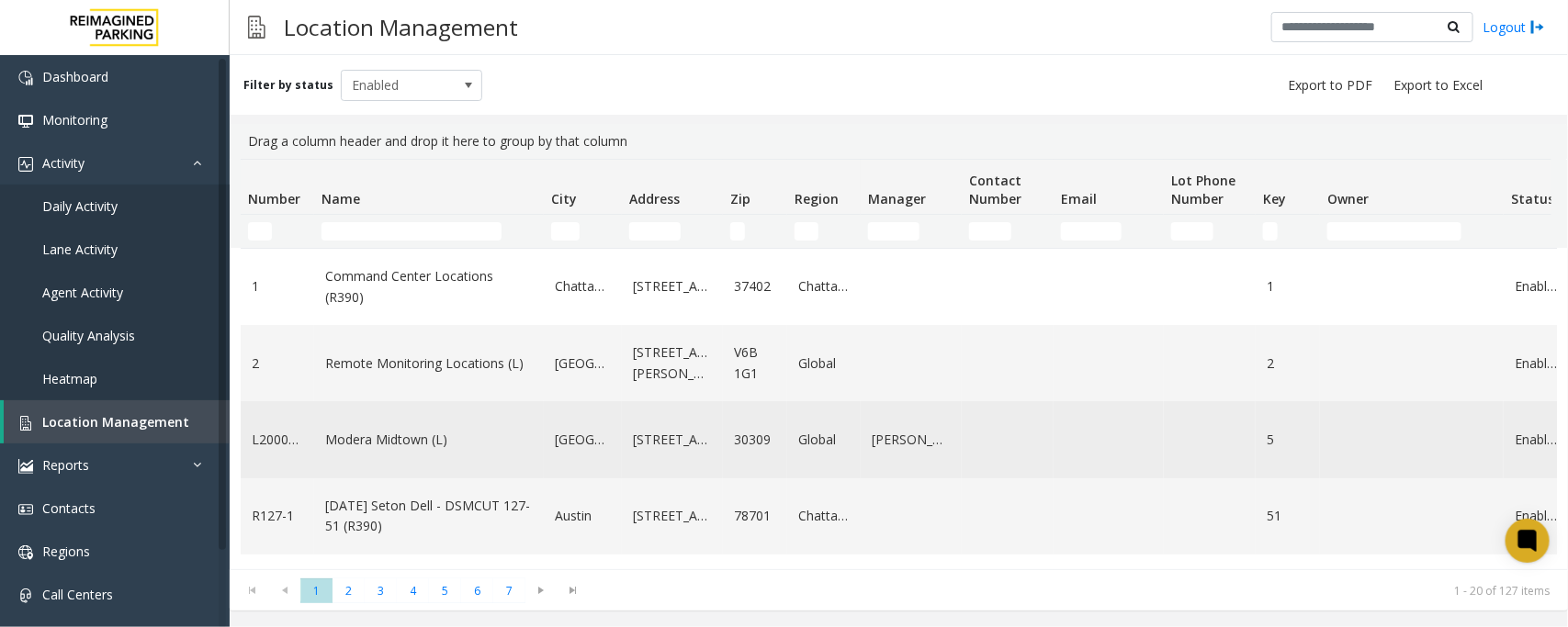
click at [402, 459] on td "Modera Midtown (L)" at bounding box center [429, 439] width 230 height 76
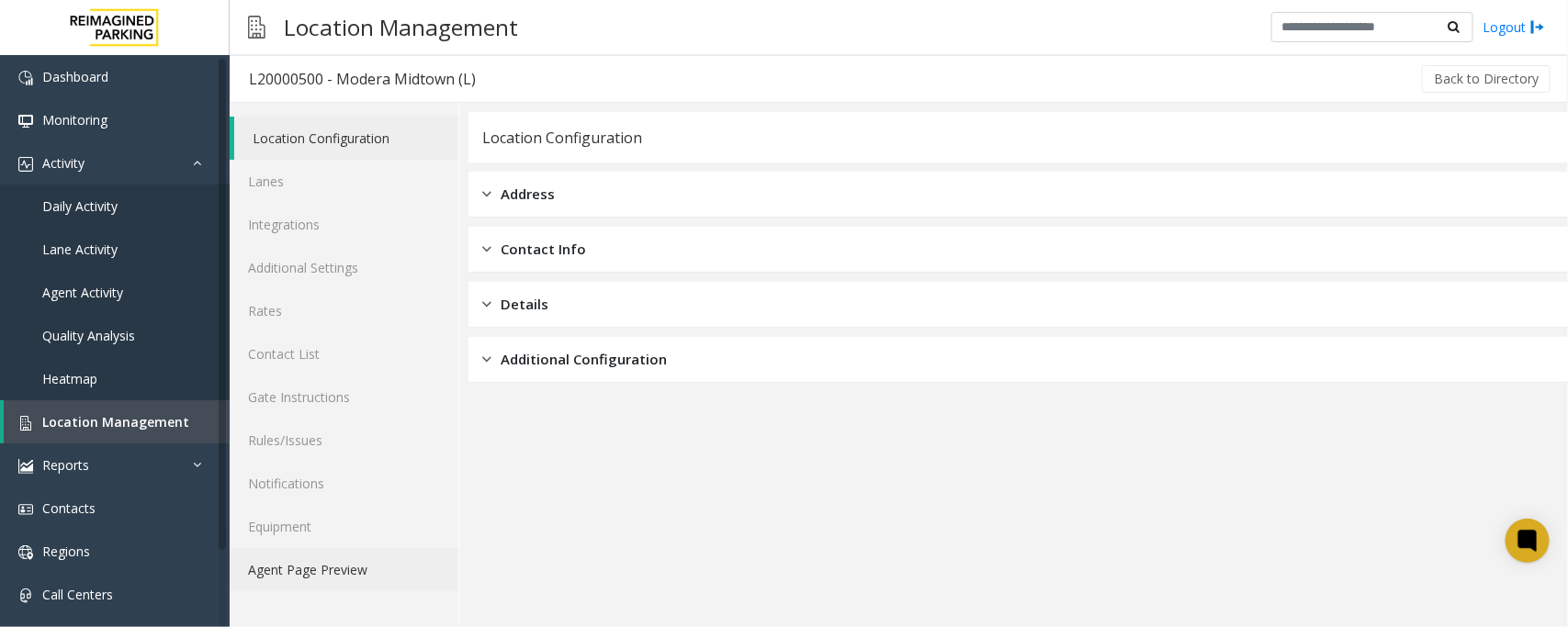
click at [321, 577] on link "Agent Page Preview" at bounding box center [344, 569] width 229 height 43
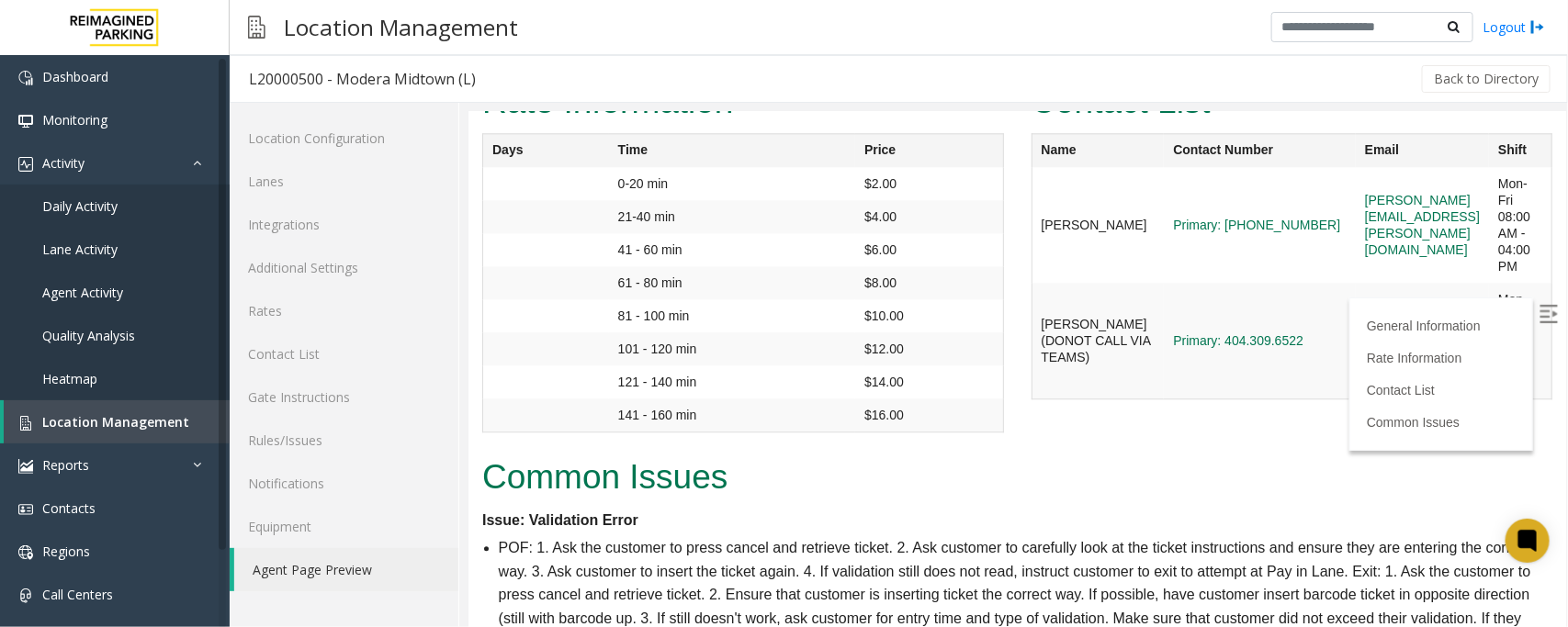
scroll to position [2163, 0]
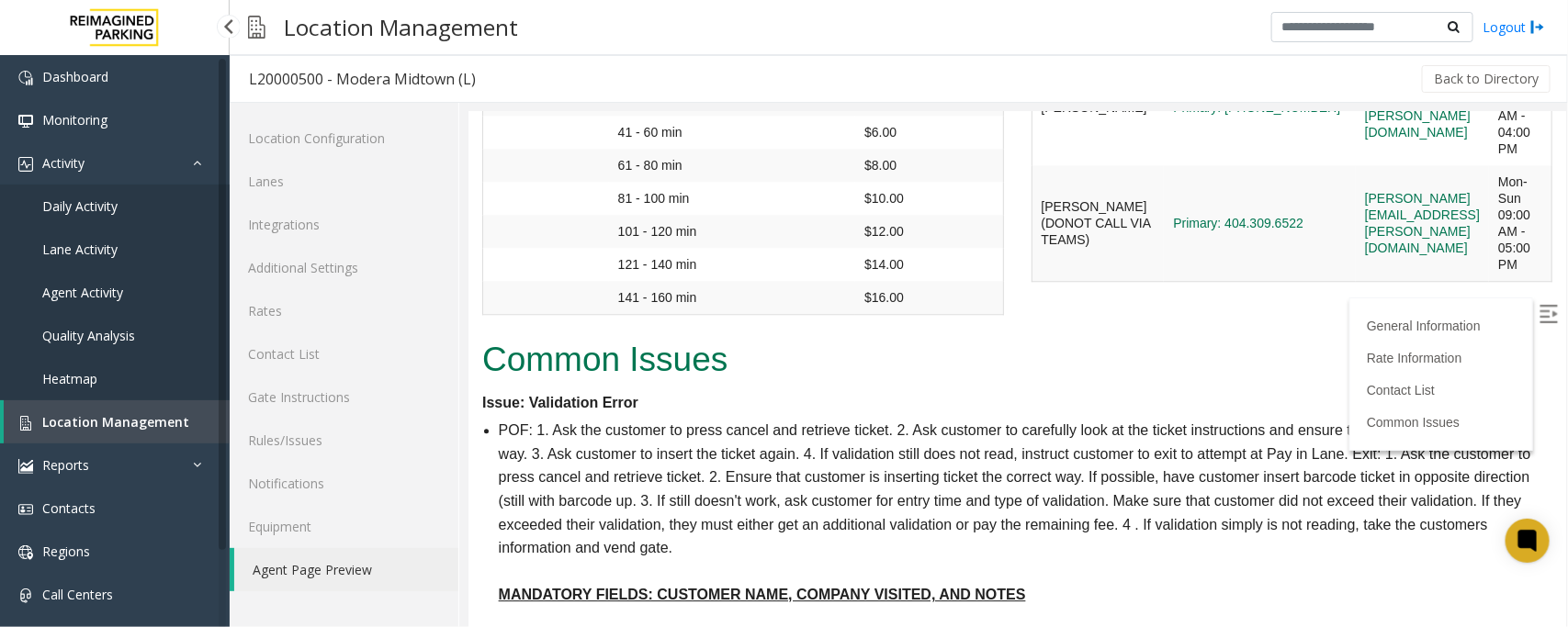
click at [95, 418] on span "Location Management" at bounding box center [116, 422] width 147 height 17
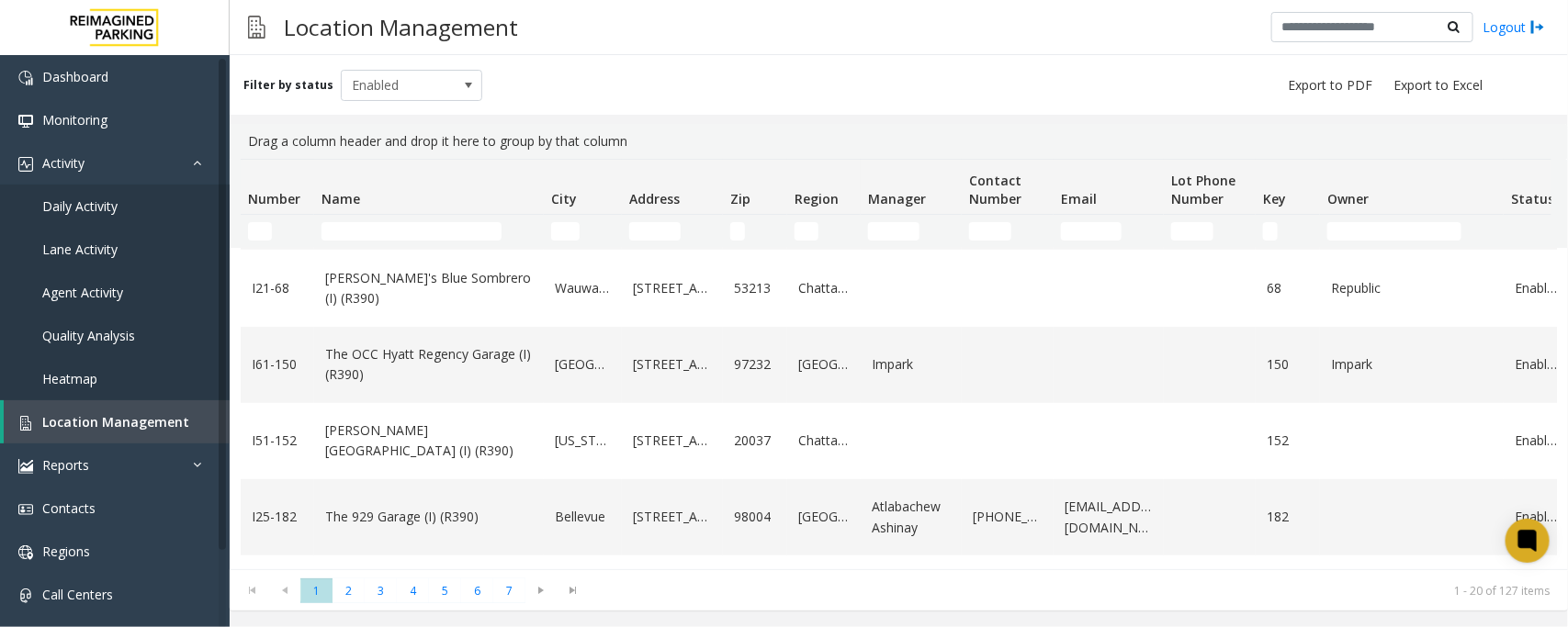
scroll to position [459, 0]
click at [391, 370] on link "The OCC Hyatt Regency Garage (I) (R390)" at bounding box center [428, 363] width 207 height 41
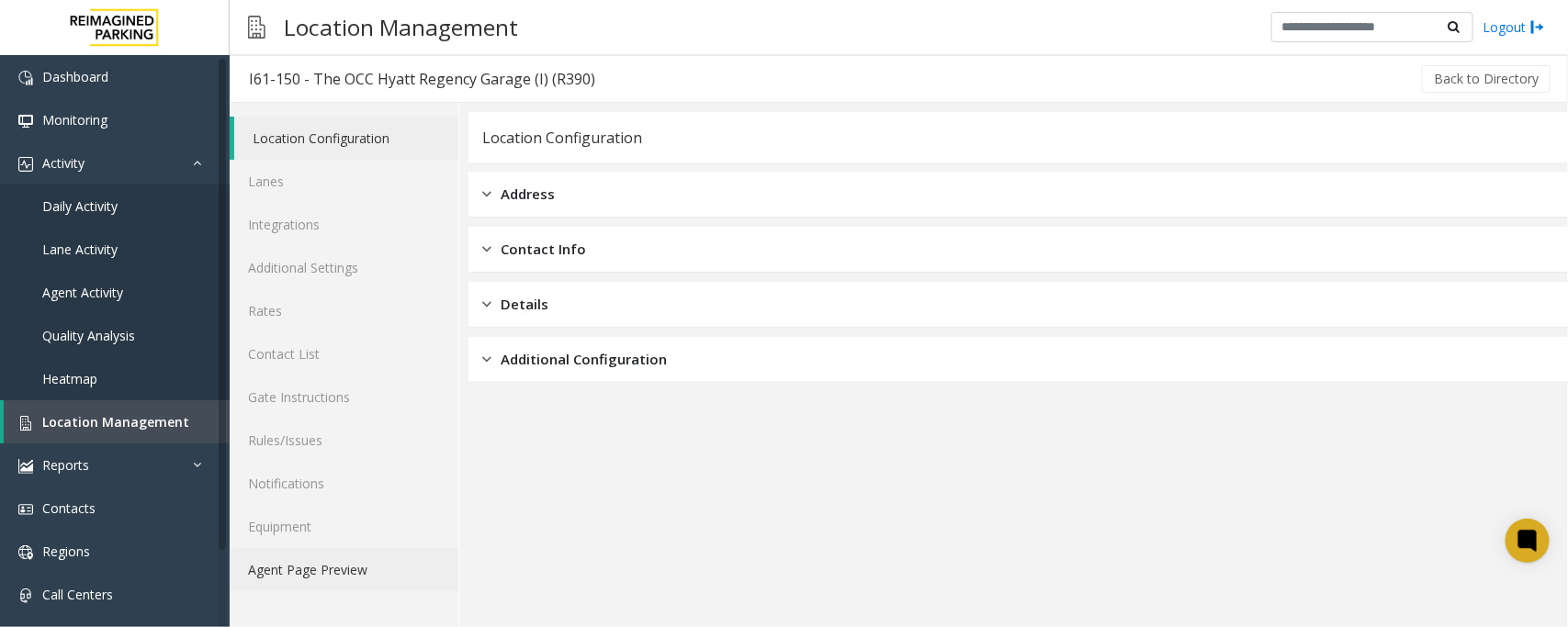
click at [387, 556] on link "Agent Page Preview" at bounding box center [344, 569] width 229 height 43
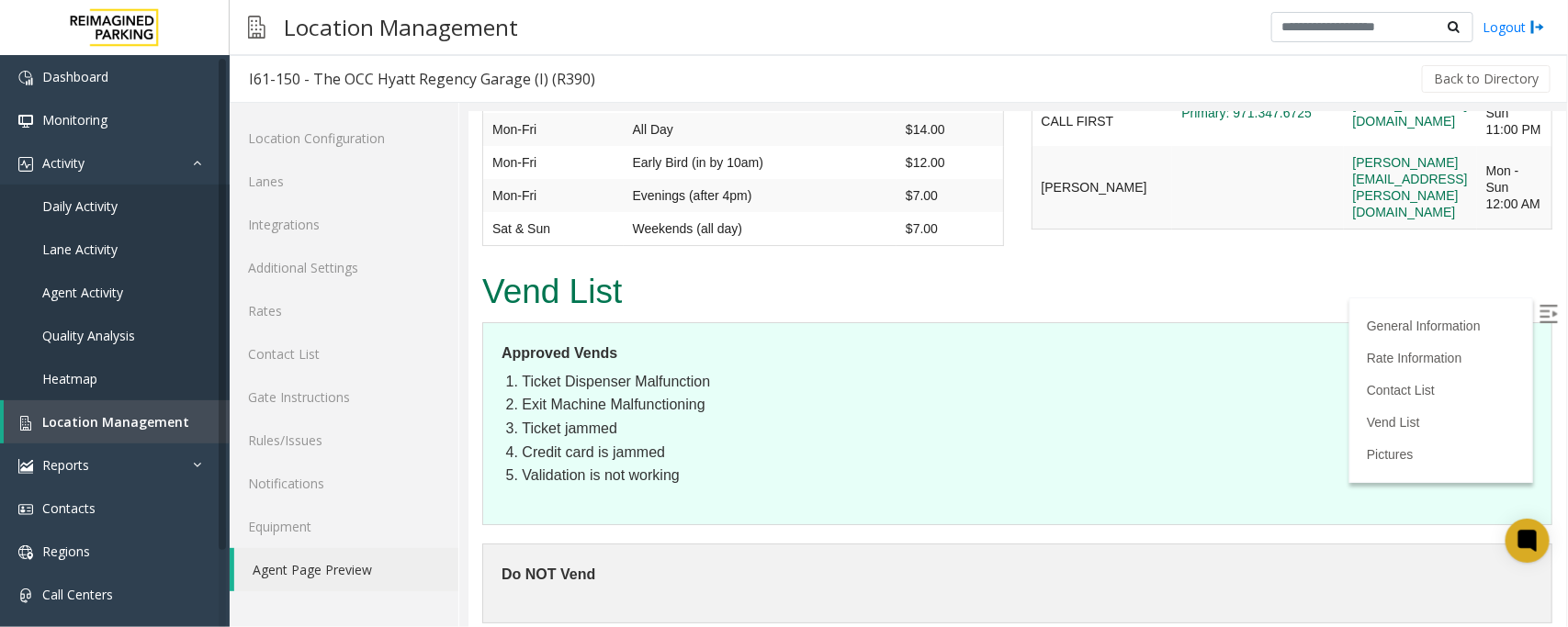
scroll to position [2925, 0]
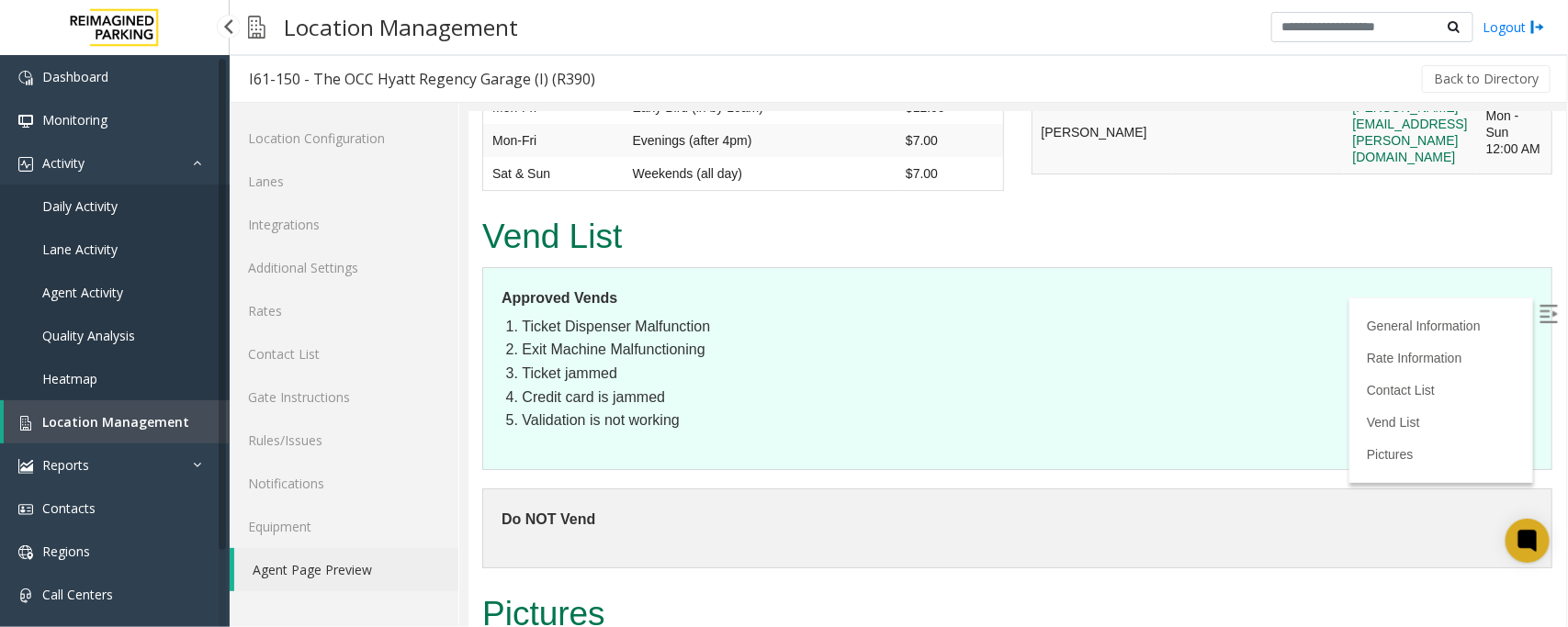
click at [104, 437] on link "Location Management" at bounding box center [117, 422] width 226 height 43
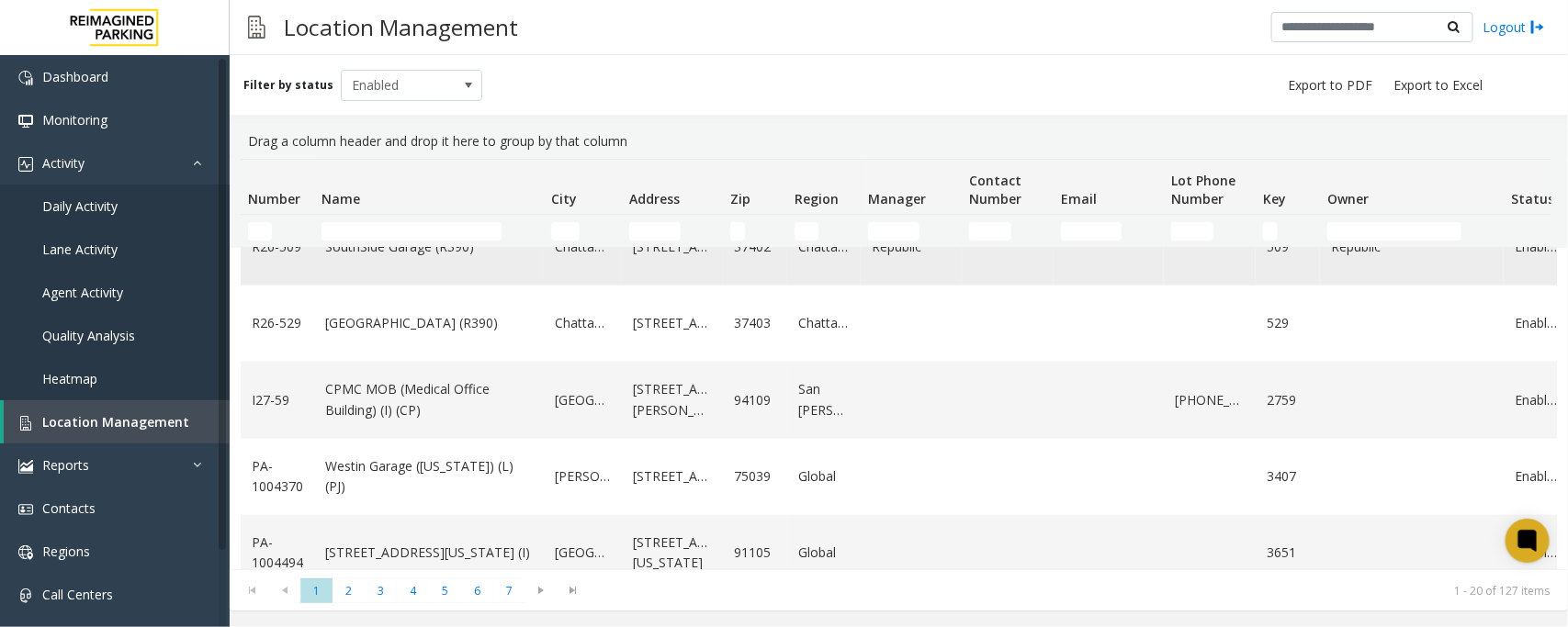
scroll to position [1226, 0]
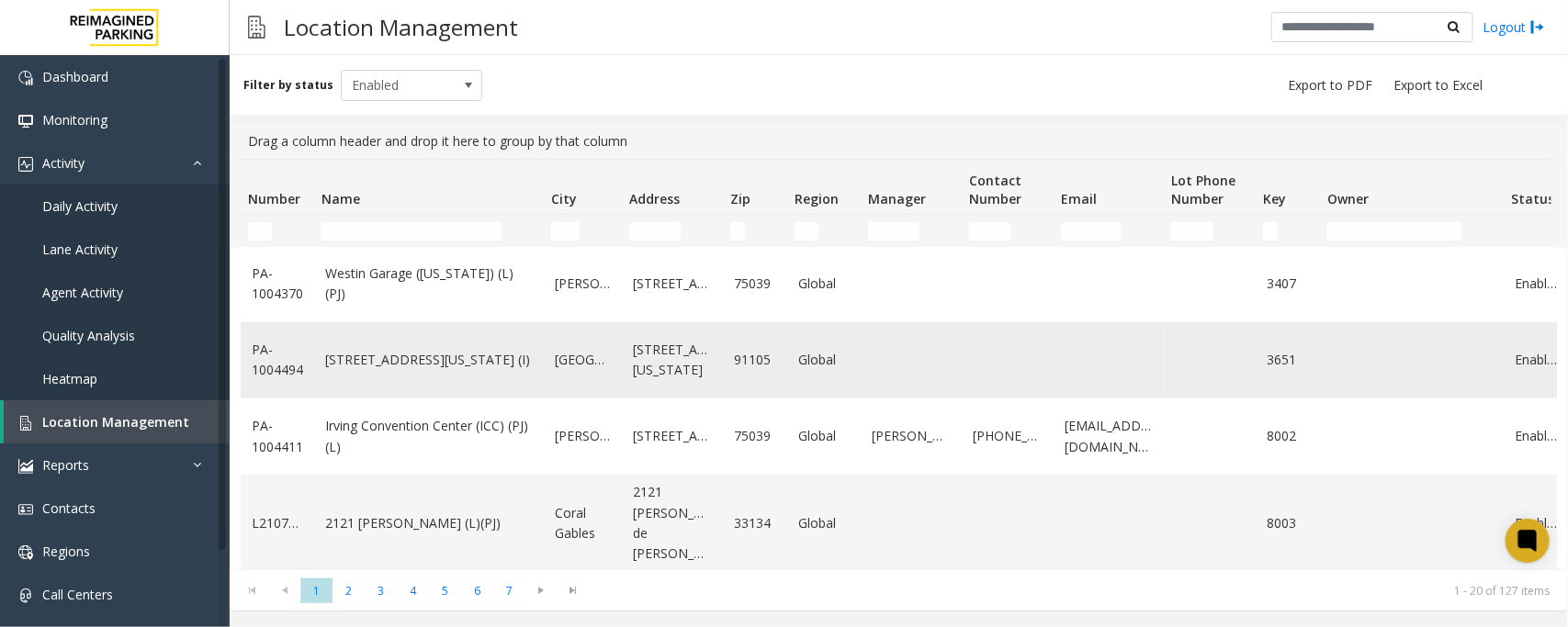
click at [457, 365] on link "[STREET_ADDRESS][US_STATE] (I)" at bounding box center [428, 360] width 207 height 20
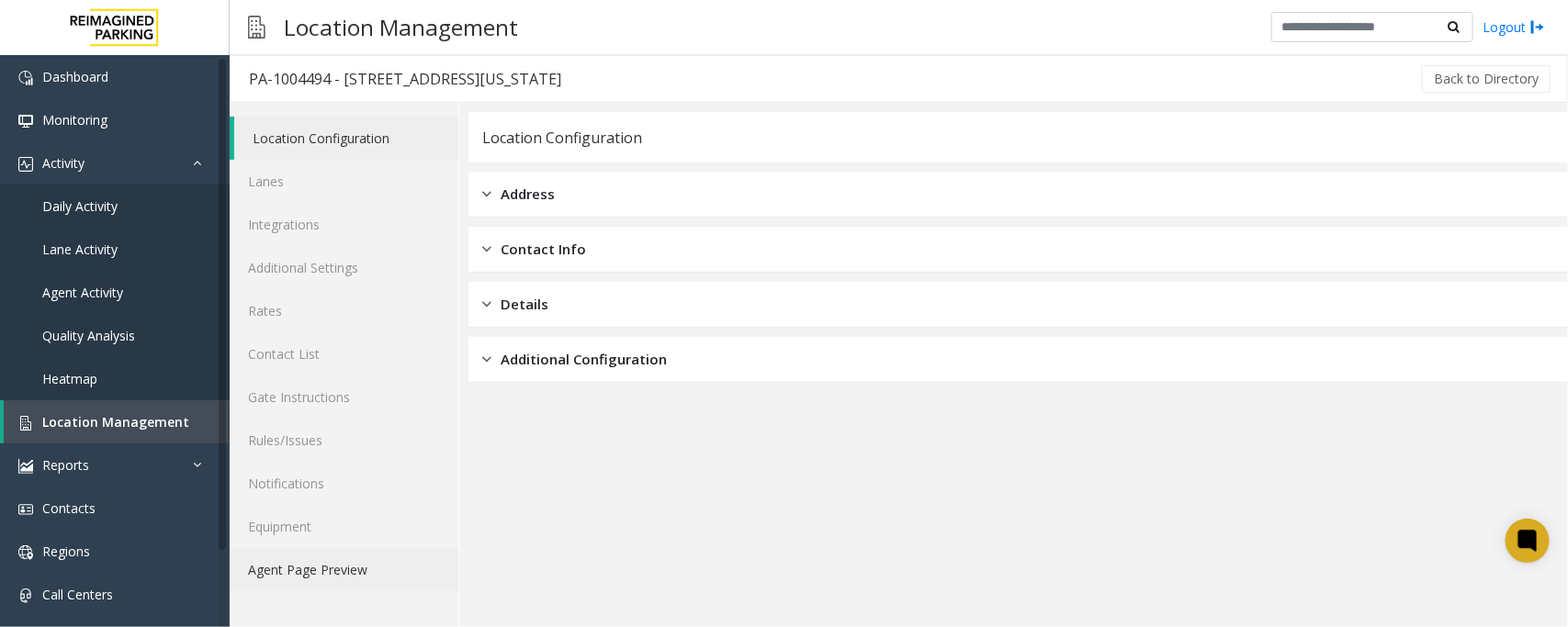
click at [381, 562] on link "Agent Page Preview" at bounding box center [344, 569] width 229 height 43
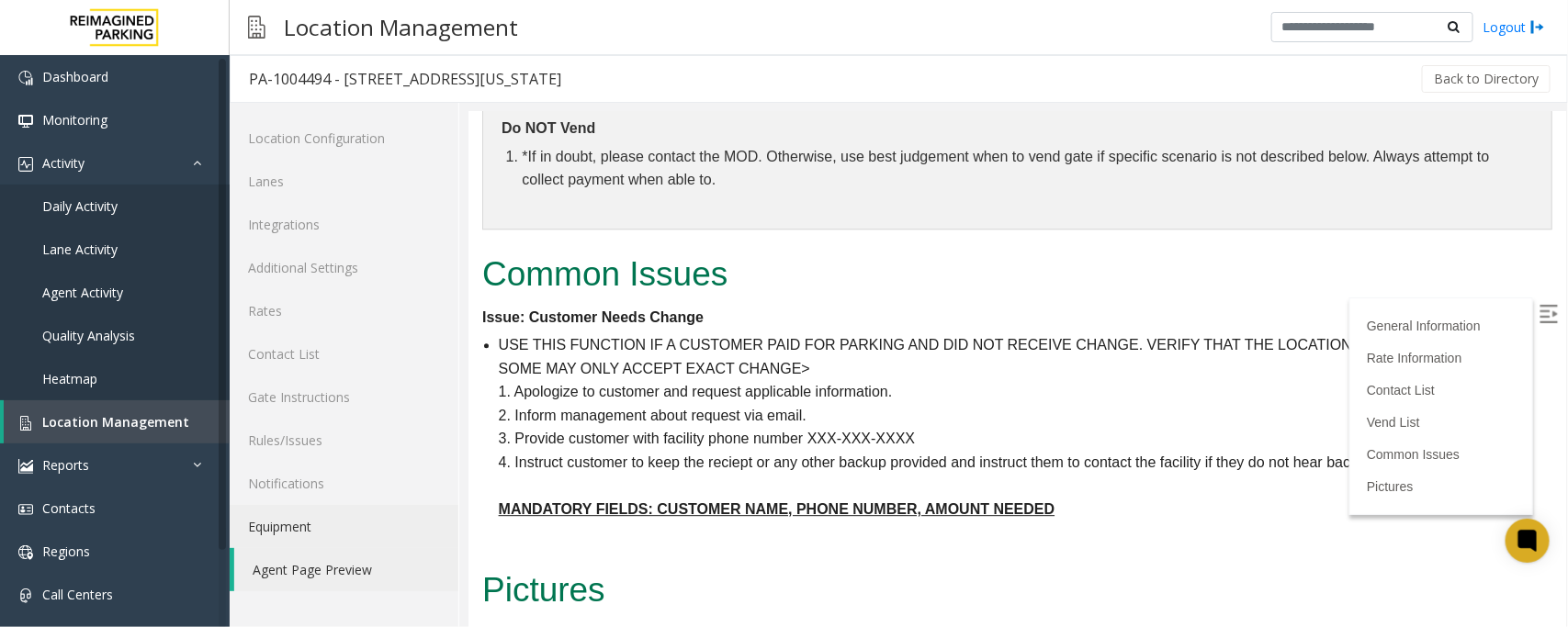
scroll to position [5353, 0]
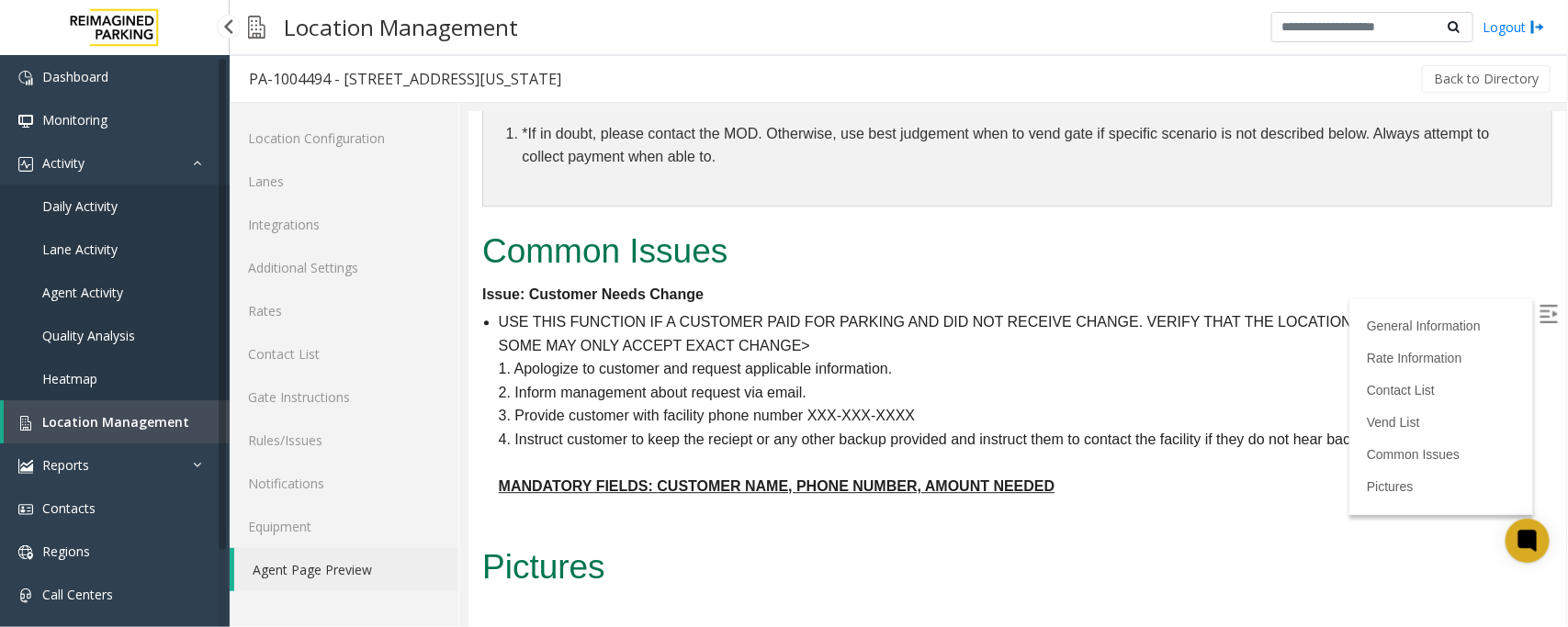
click at [108, 418] on span "Location Management" at bounding box center [116, 422] width 147 height 17
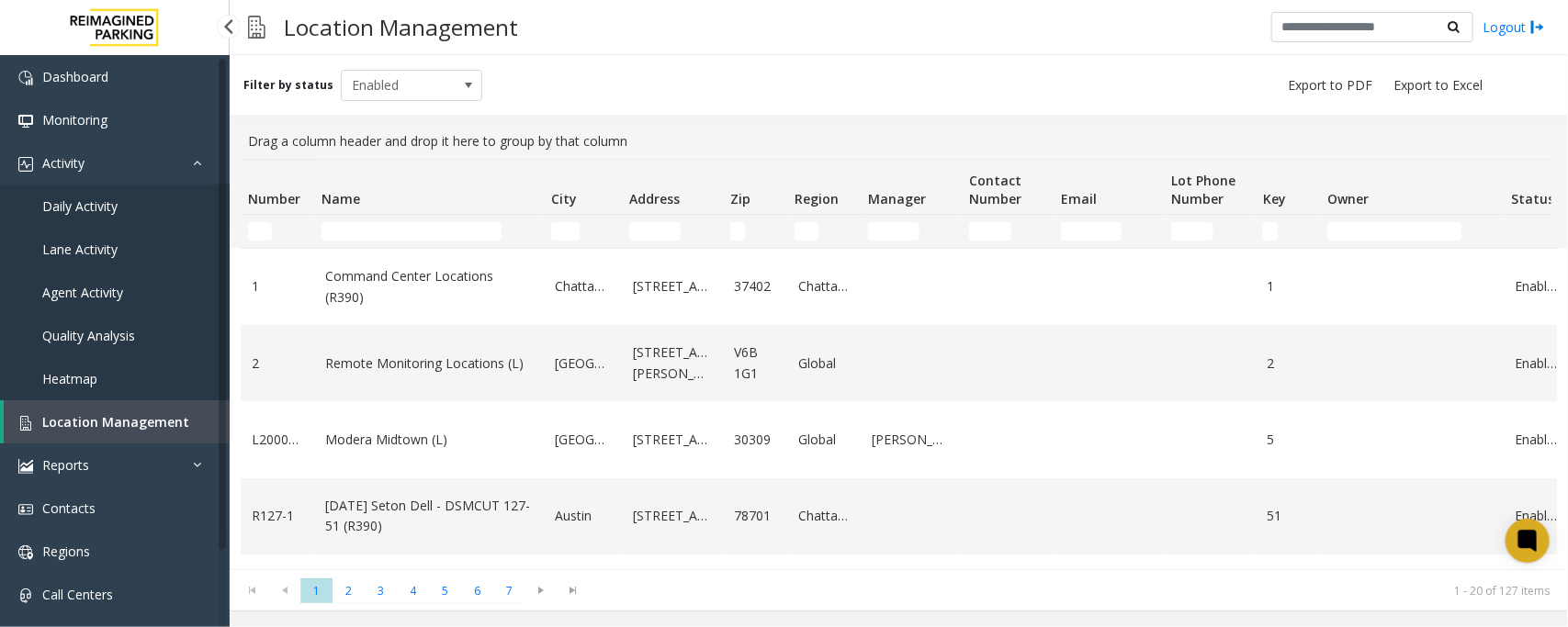
click at [61, 204] on span "Daily Activity" at bounding box center [80, 206] width 75 height 17
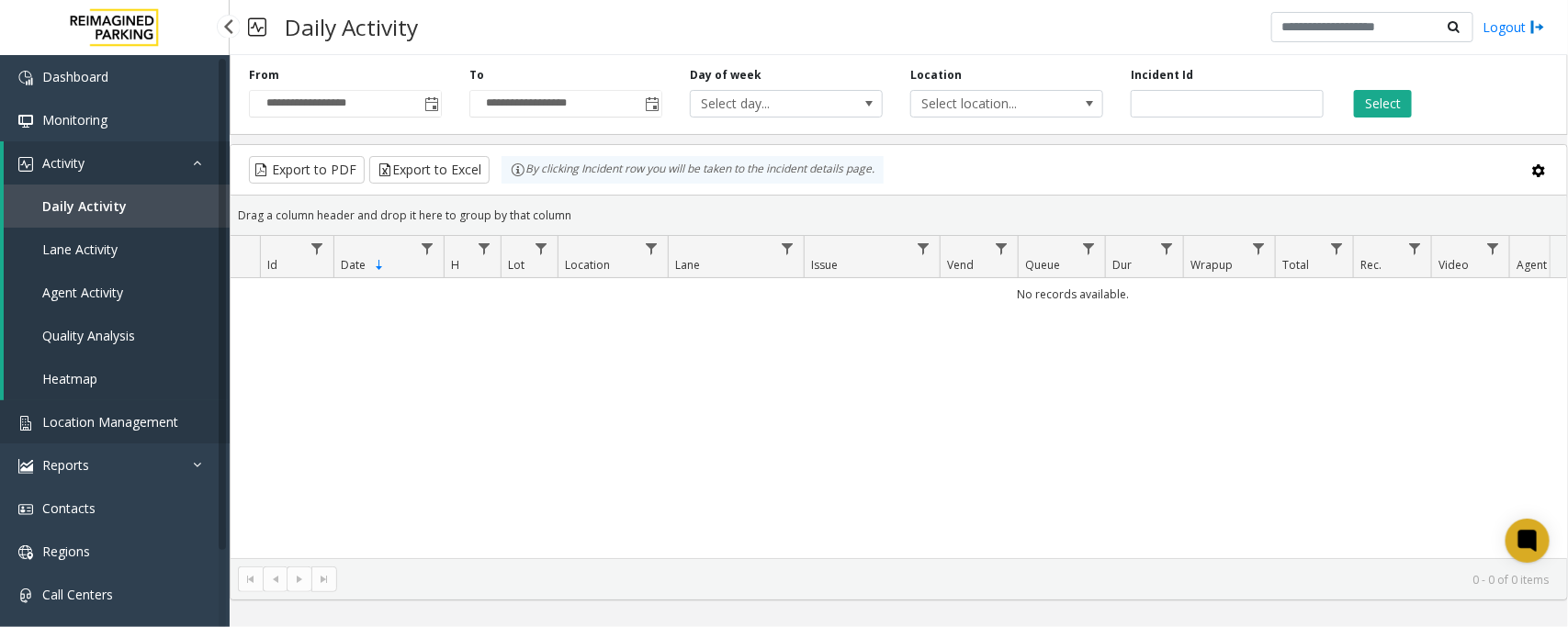
click at [88, 414] on span "Location Management" at bounding box center [110, 422] width 136 height 17
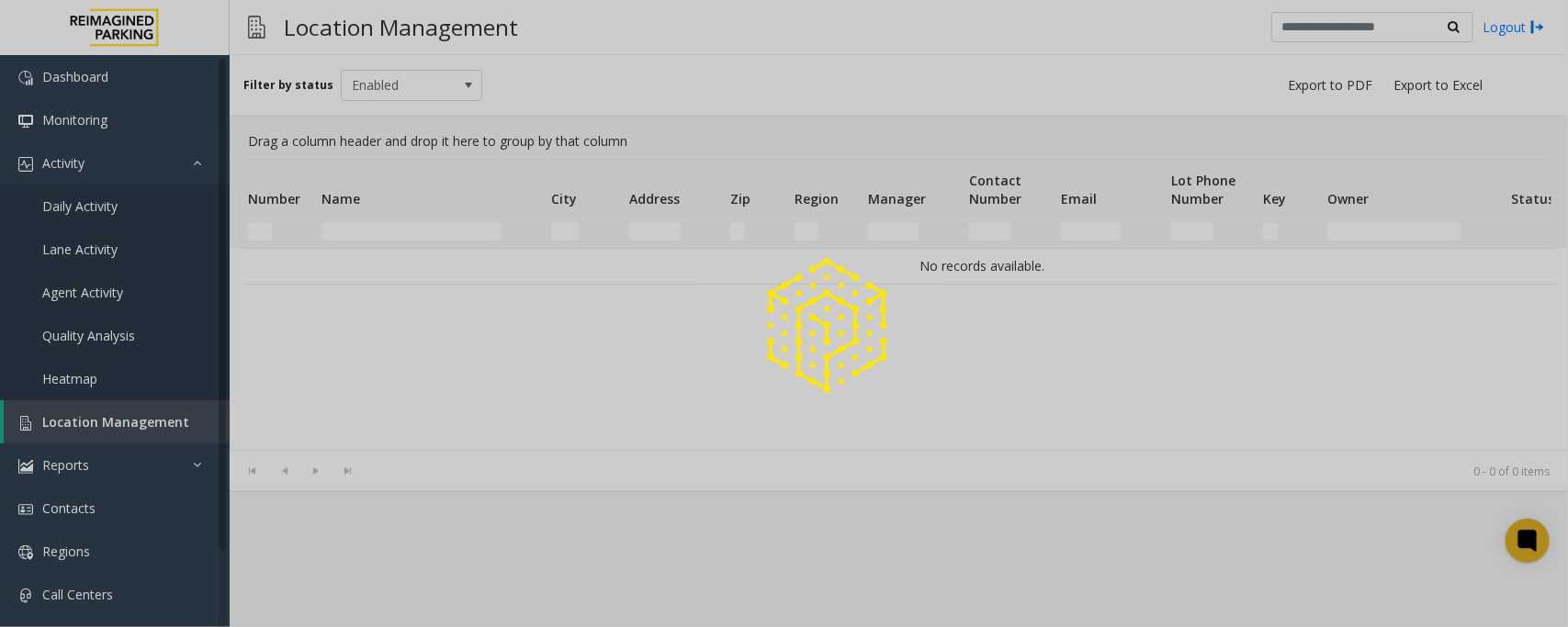
click at [404, 231] on div at bounding box center [784, 314] width 1568 height 627
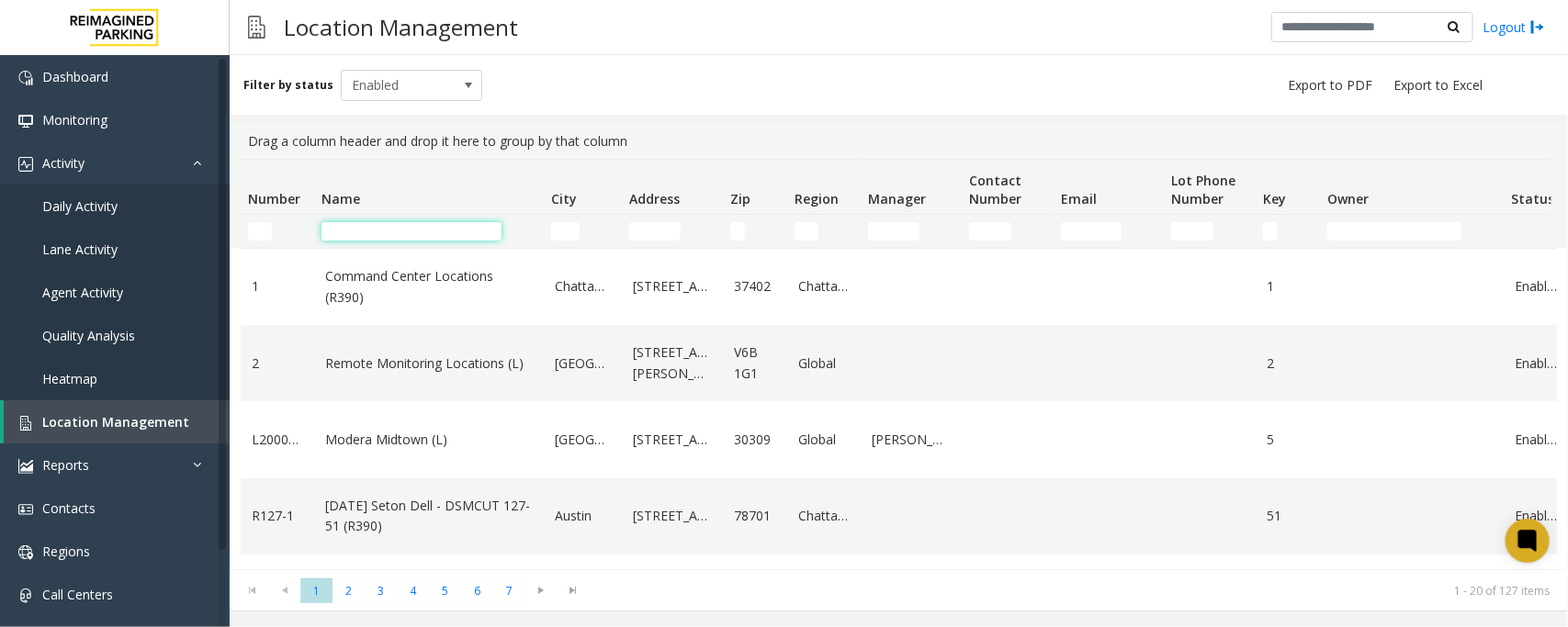
click at [404, 231] on input "Name Filter" at bounding box center [411, 231] width 180 height 18
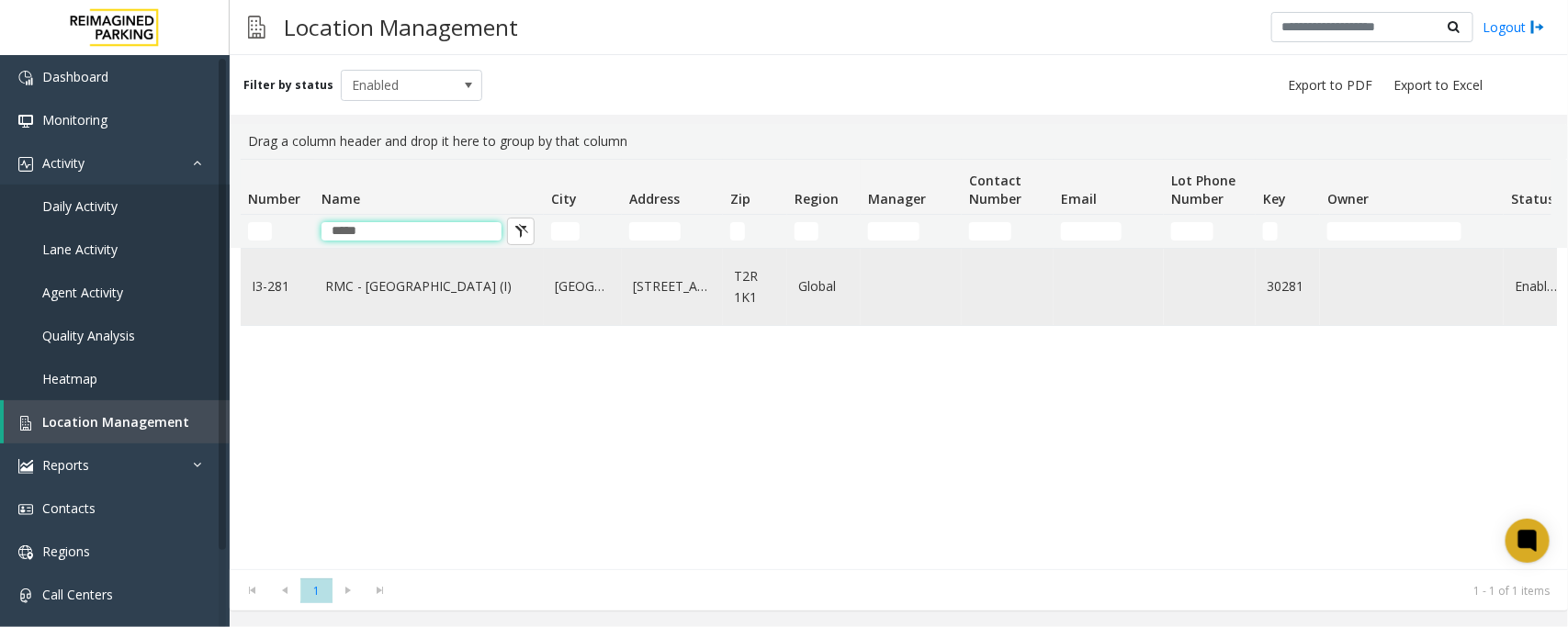
type input "*****"
click at [406, 294] on link "RMC - [GEOGRAPHIC_DATA] (I)" at bounding box center [428, 286] width 207 height 20
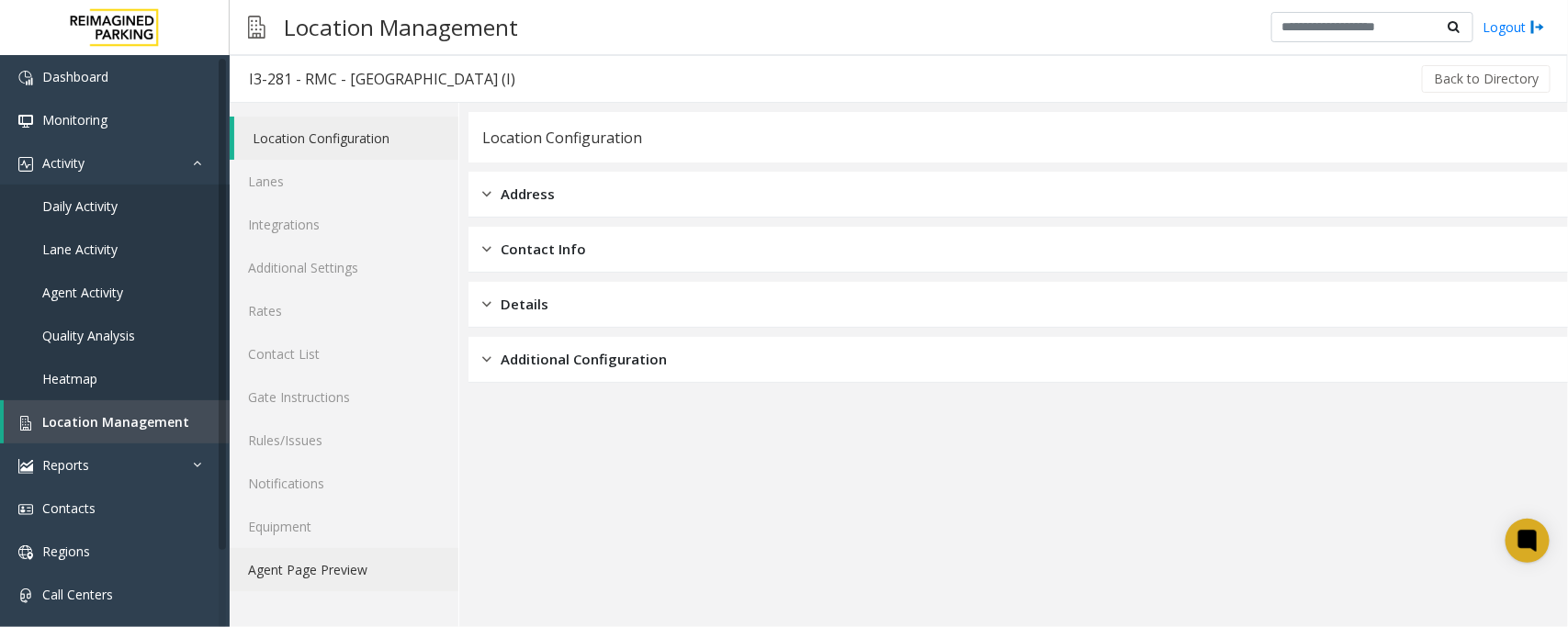
click at [304, 562] on link "Agent Page Preview" at bounding box center [344, 569] width 229 height 43
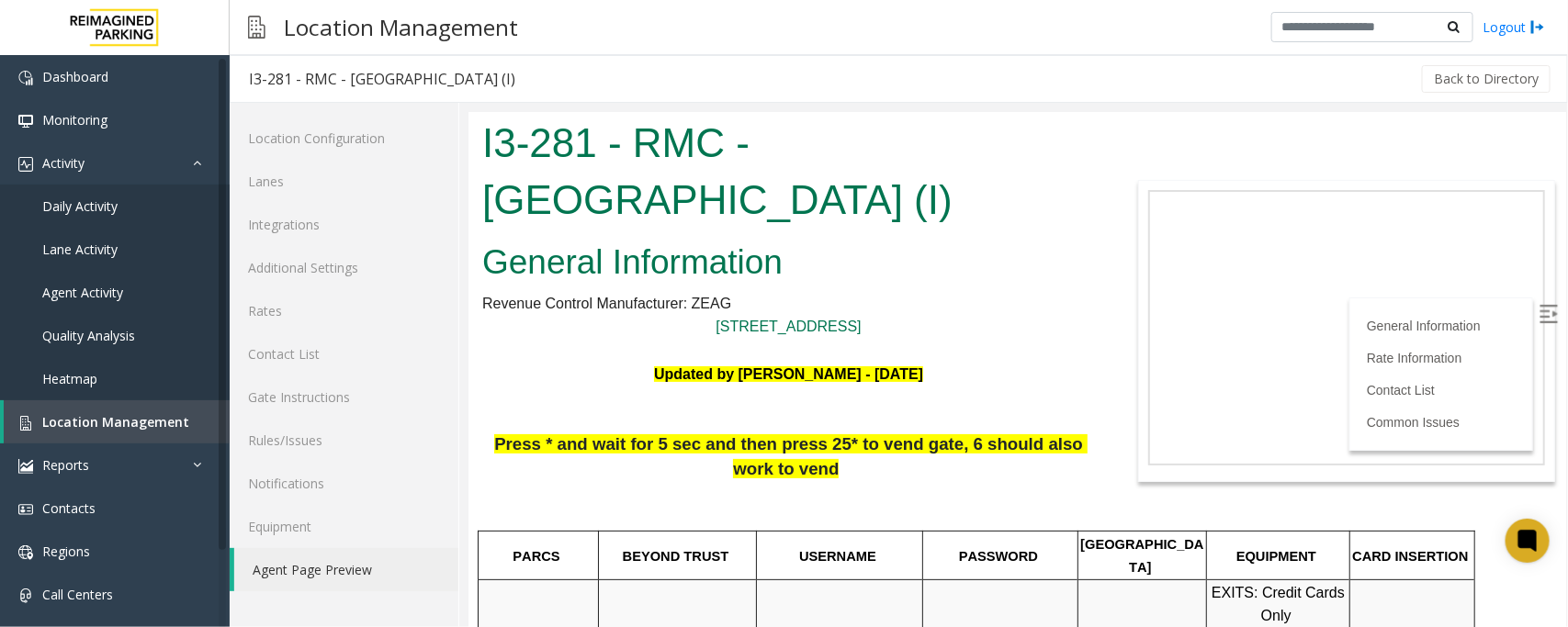
scroll to position [115, 0]
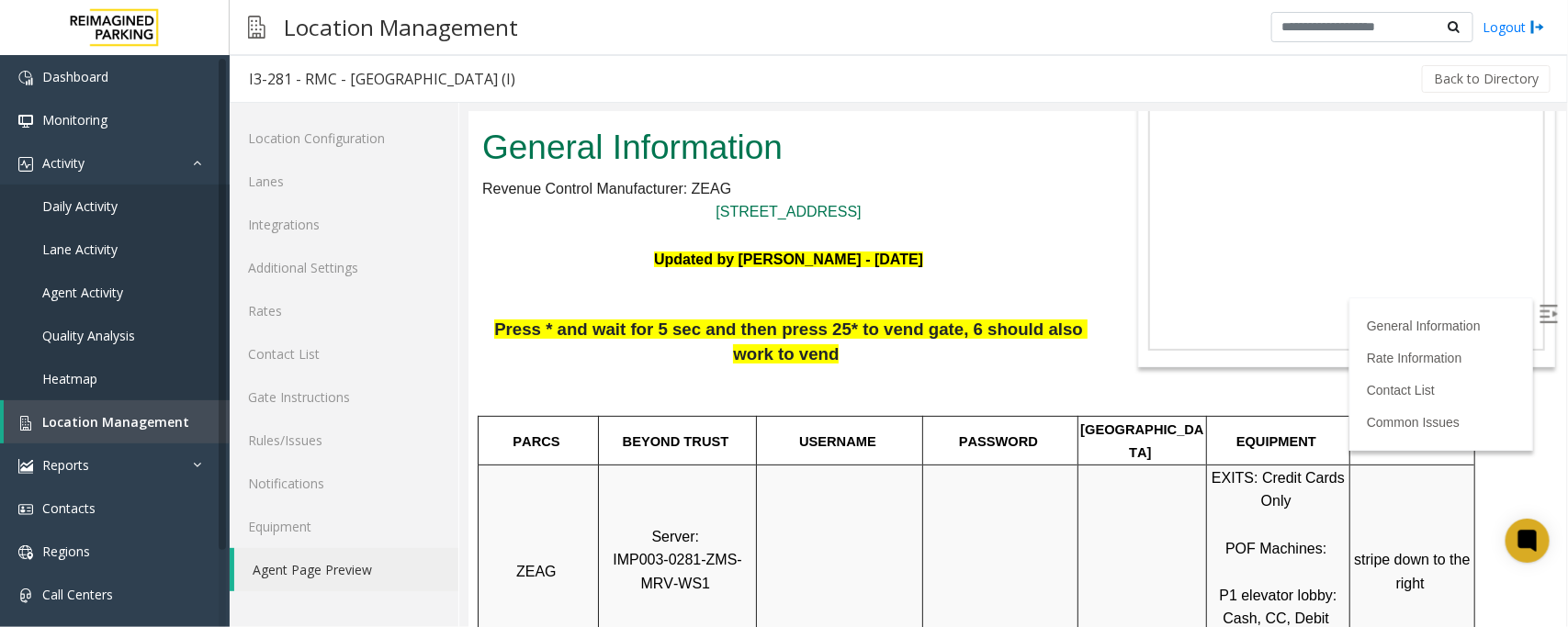
click at [1538, 312] on img at bounding box center [1547, 313] width 18 height 18
